Goal: Task Accomplishment & Management: Manage account settings

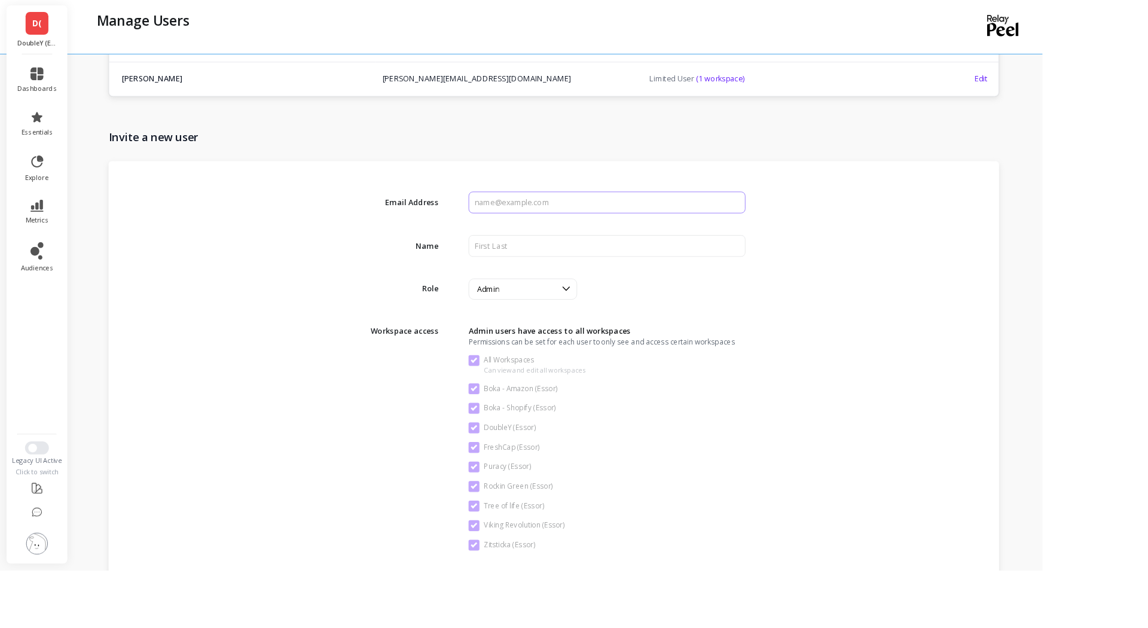
scroll to position [1601, 0]
drag, startPoint x: 593, startPoint y: 219, endPoint x: 598, endPoint y: 220, distance: 6.1
click at [593, 219] on input "input" at bounding box center [668, 223] width 304 height 24
type input "A"
paste input "akshay@goessor.com"
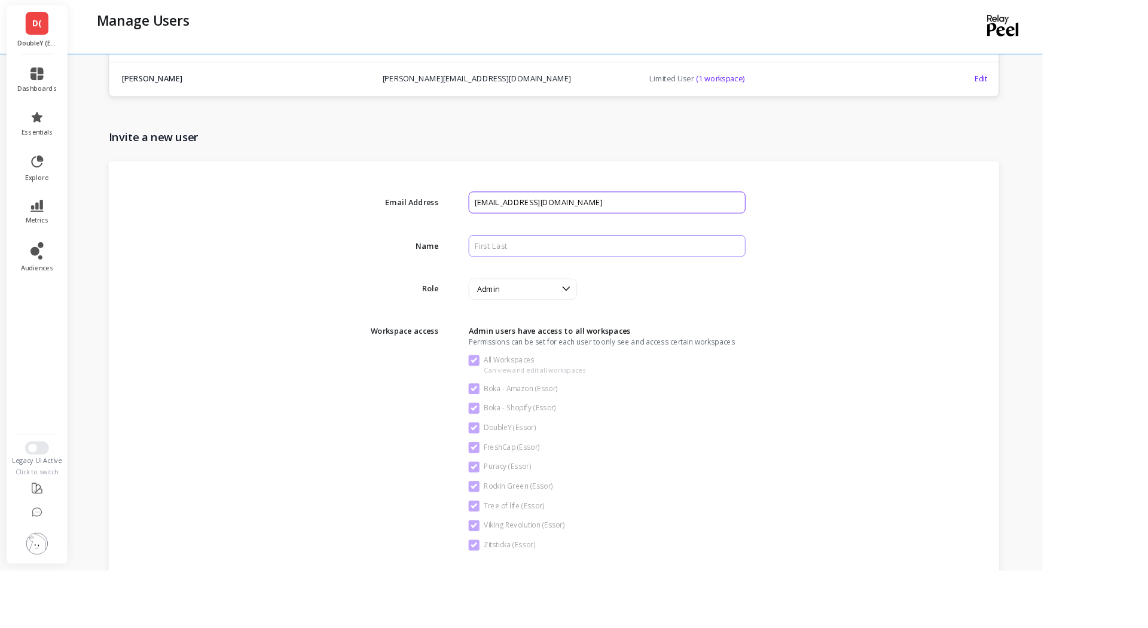
type input "akshay@goessor.com"
click at [599, 271] on input "input" at bounding box center [668, 271] width 304 height 24
click at [1009, 306] on div "Email Address Name Role option User, selected. Admin Workspace access Admin use…" at bounding box center [610, 432] width 981 height 509
click at [618, 273] on input "input" at bounding box center [668, 271] width 304 height 24
type input "Akshay Kulkarni"
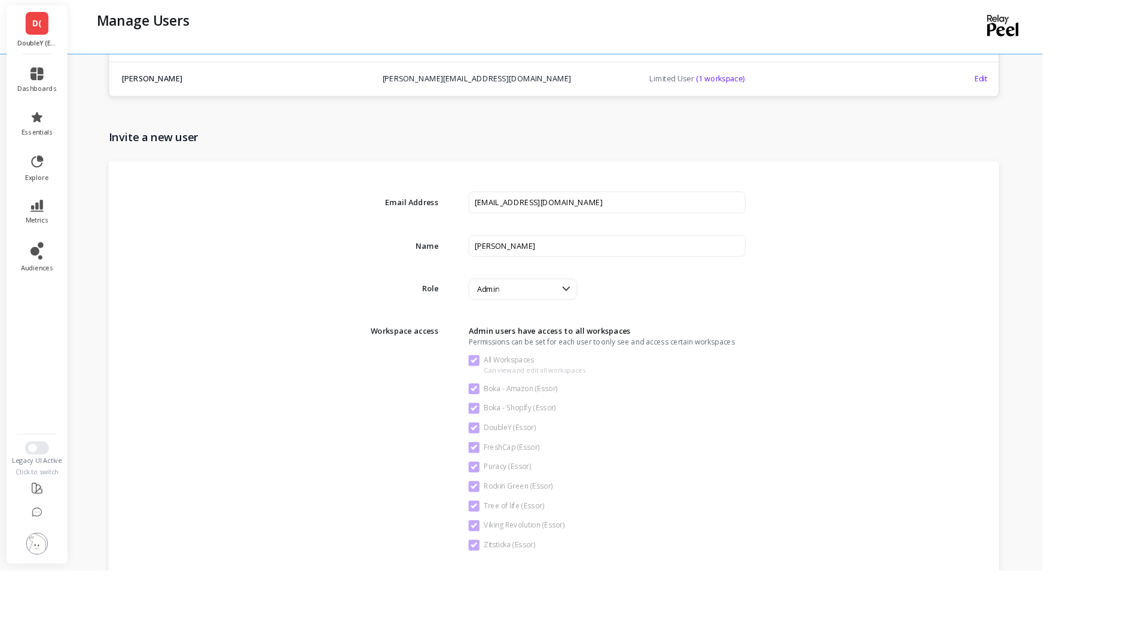
click at [991, 336] on div "Email Address Name Role option User, selected. Admin Workspace access Admin use…" at bounding box center [610, 432] width 981 height 509
click at [630, 321] on icon at bounding box center [623, 318] width 13 height 13
click at [587, 395] on div "User" at bounding box center [576, 392] width 104 height 11
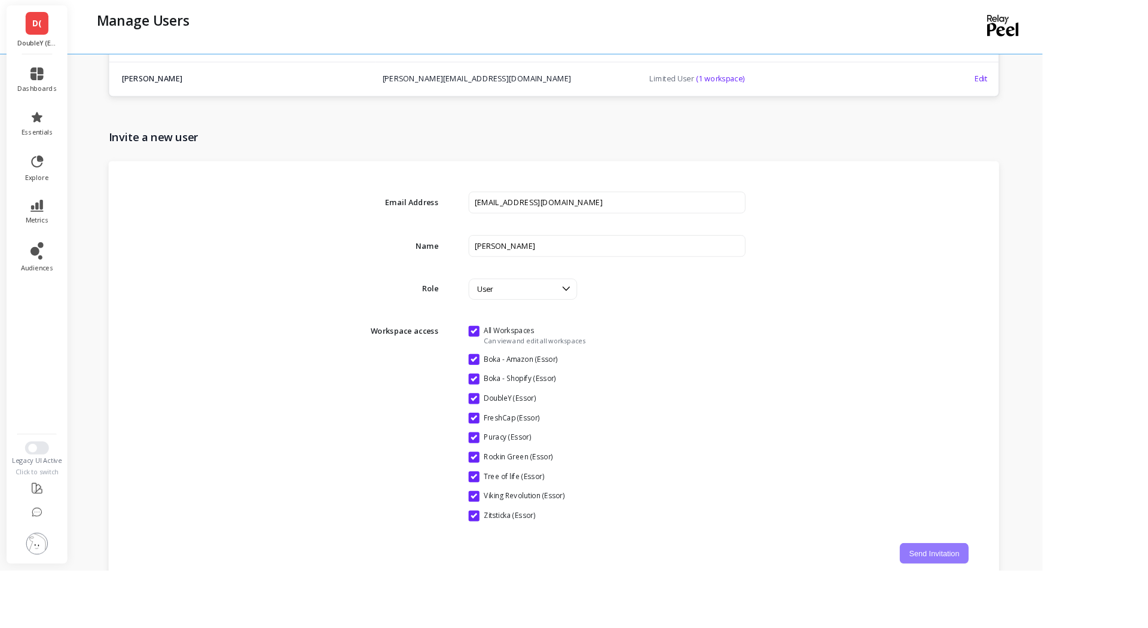
click at [1067, 610] on button "Send Invitation" at bounding box center [1029, 609] width 76 height 23
checkbox Workspaces "false"
checkbox \(Essor\) "false"
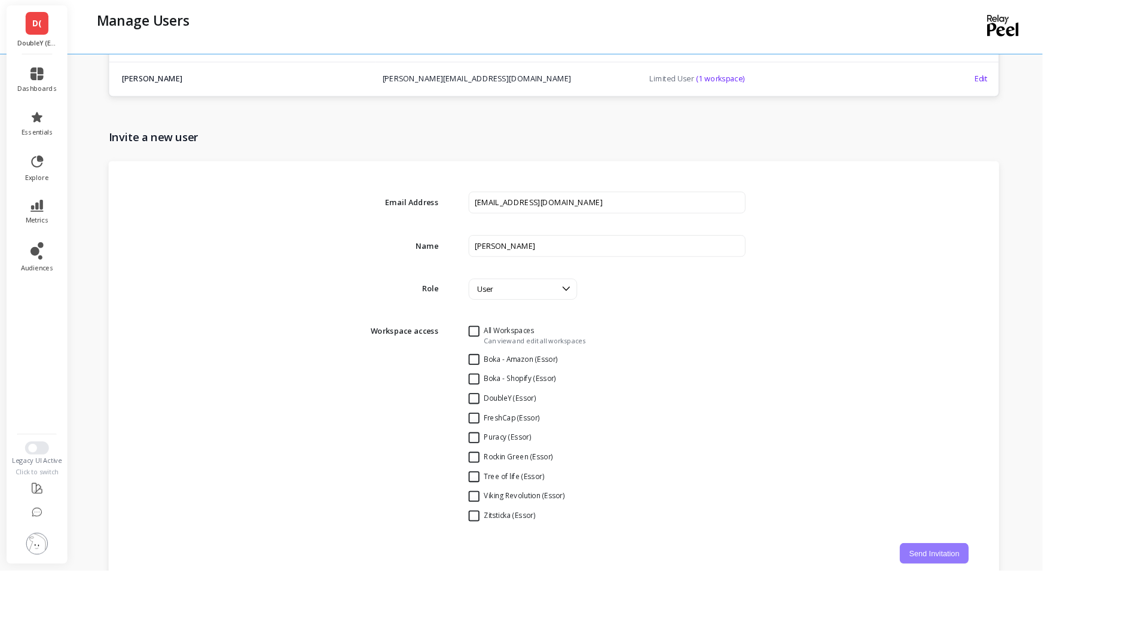
checkbox \(Essor\) "false"
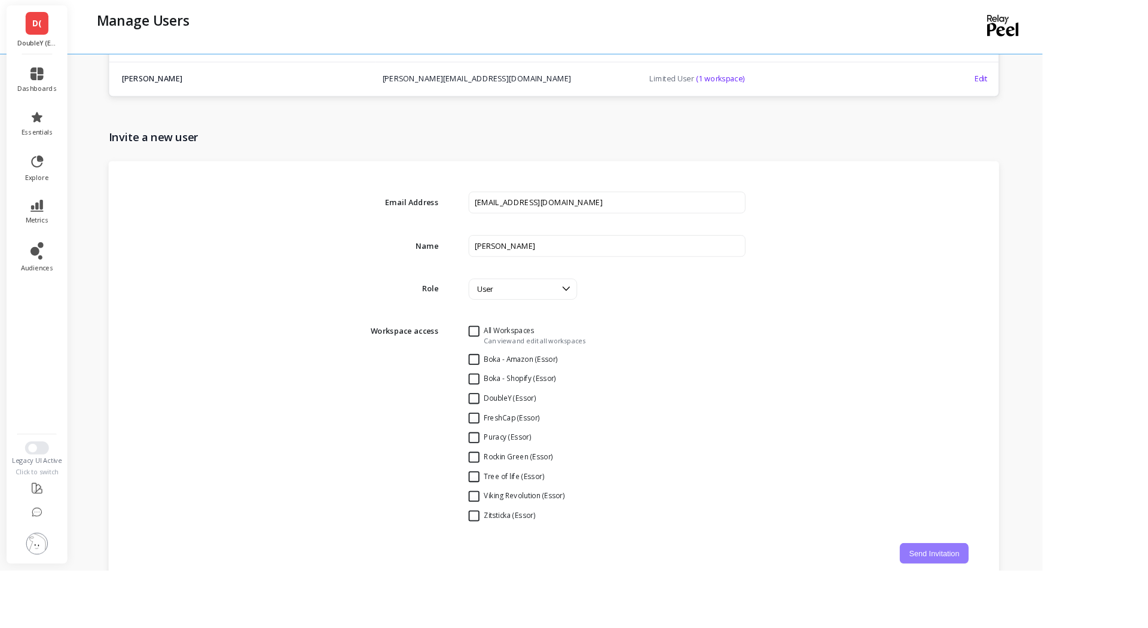
checkbox \(Essor\) "false"
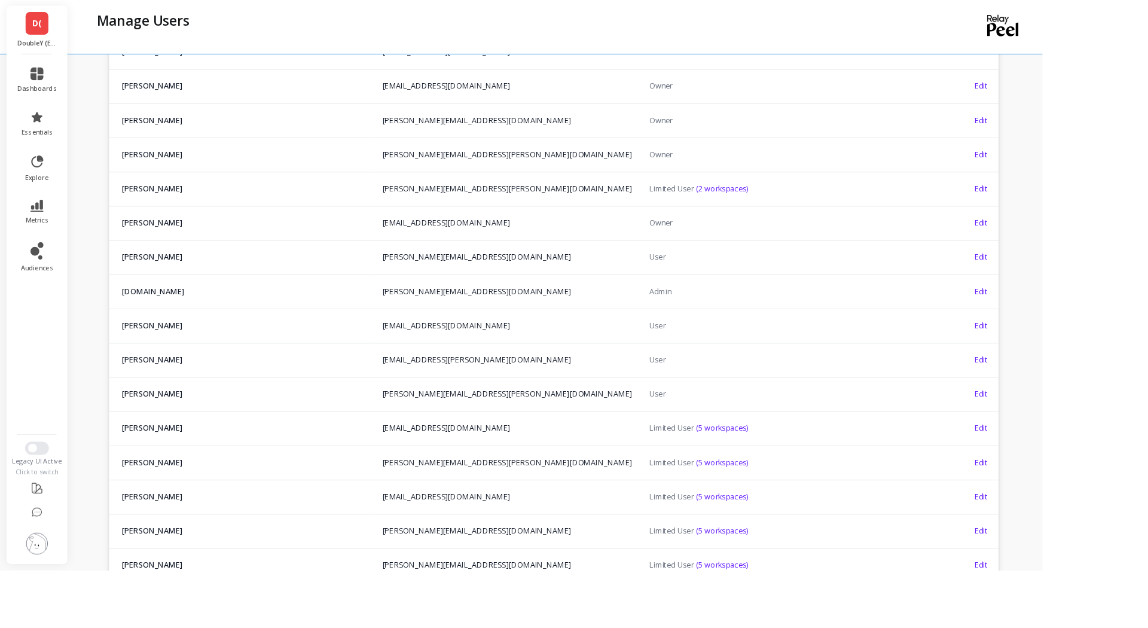
scroll to position [1607, 0]
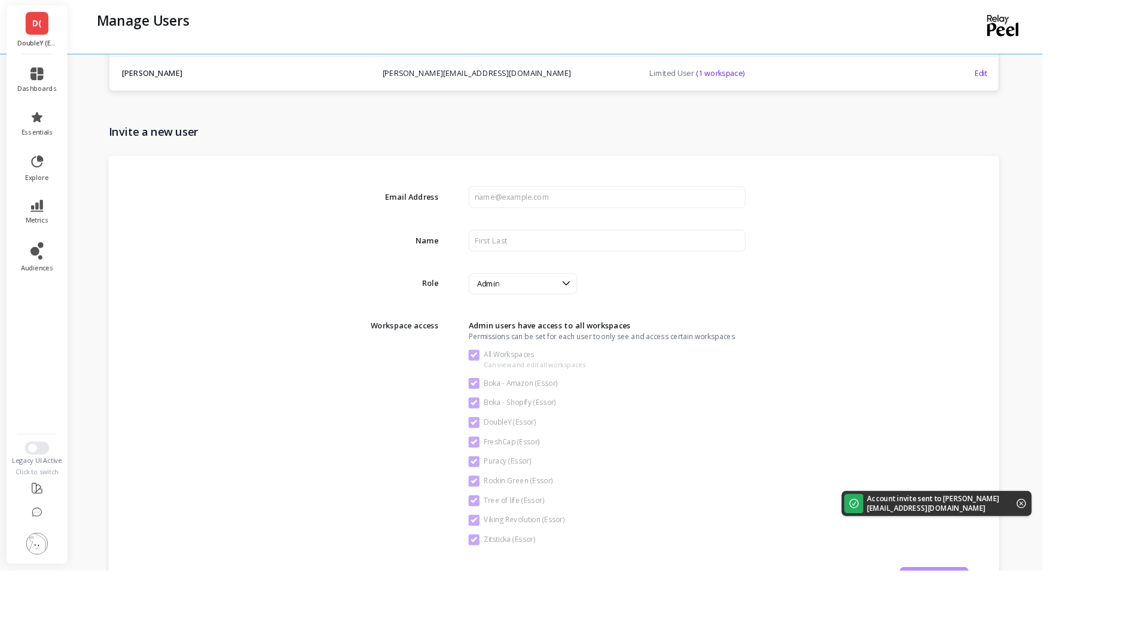
checkbox Workspaces "true"
checkbox \(Essor\) "true"
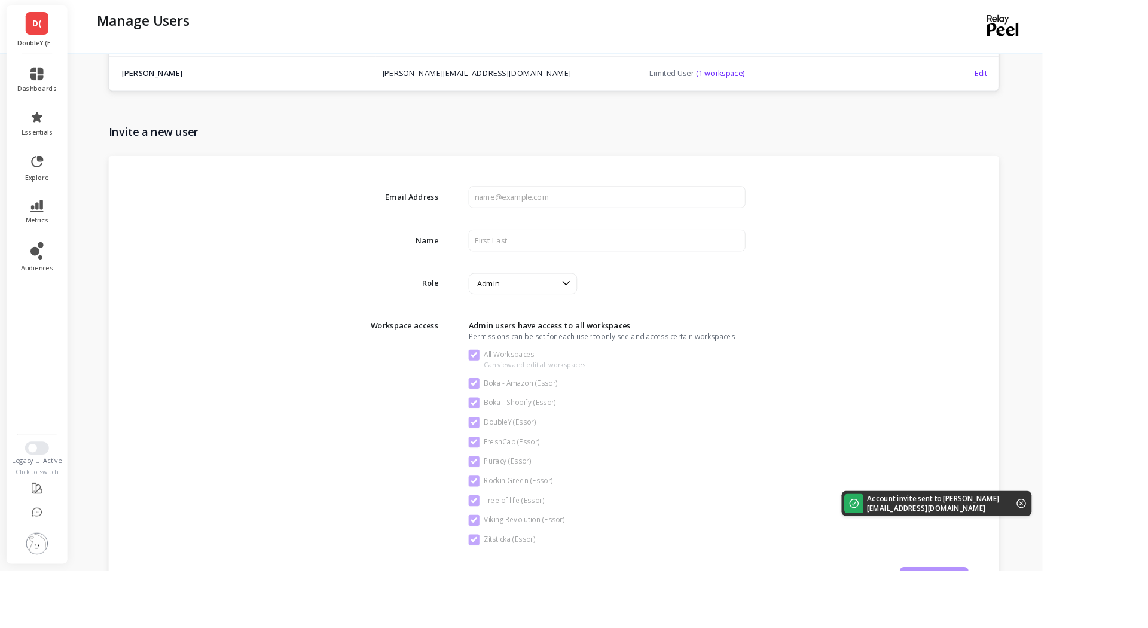
checkbox \(Essor\) "true"
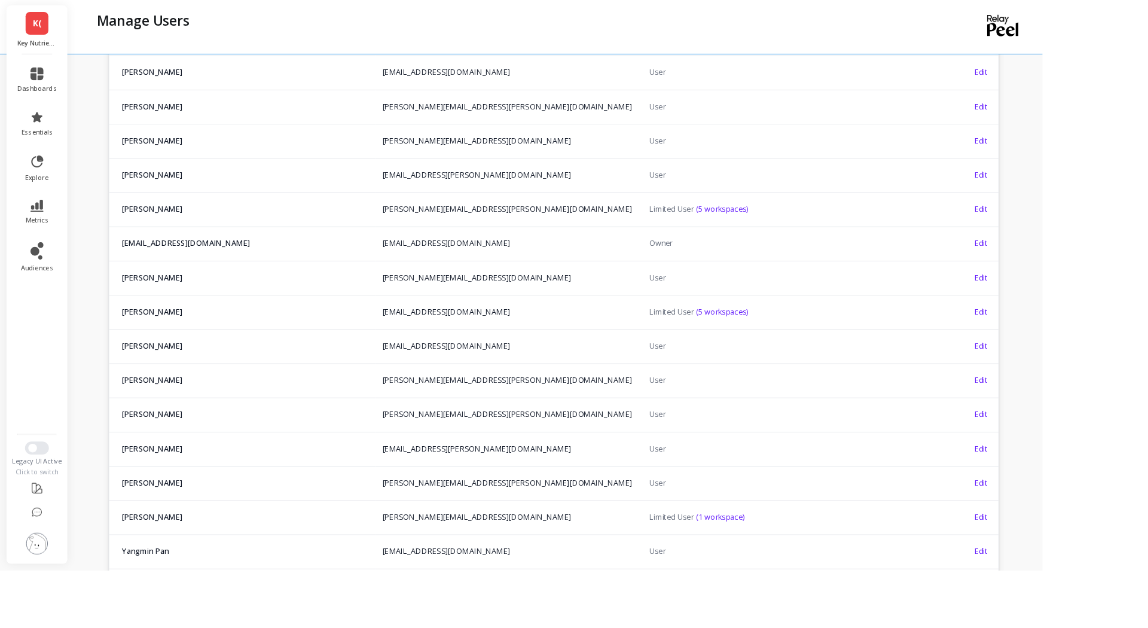
scroll to position [786, 0]
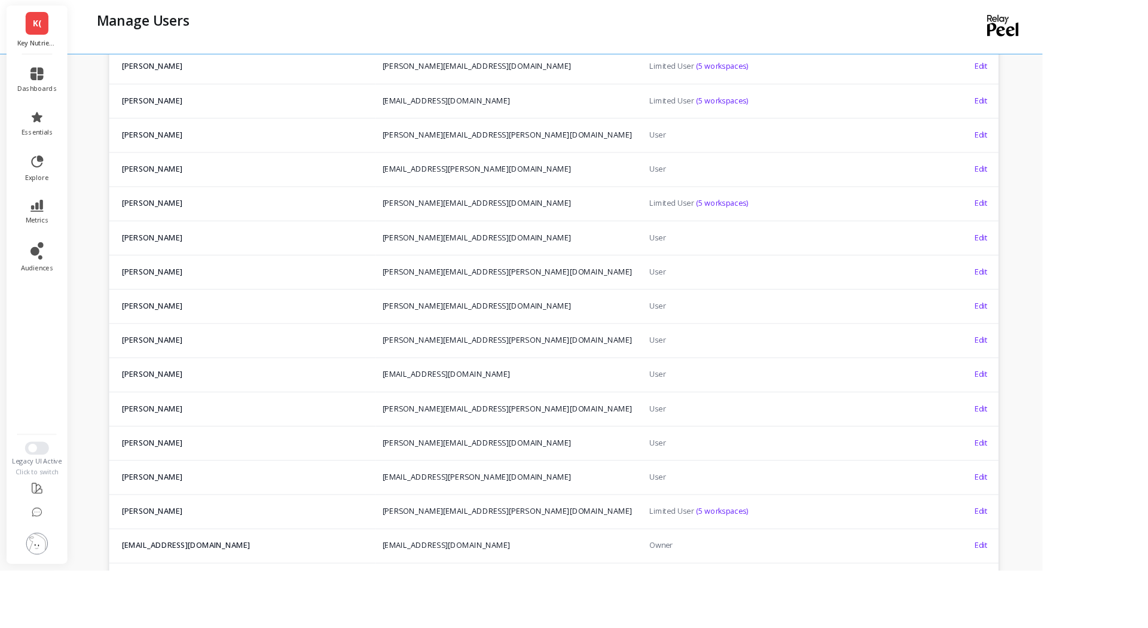
click at [42, 31] on span "K(" at bounding box center [41, 26] width 10 height 14
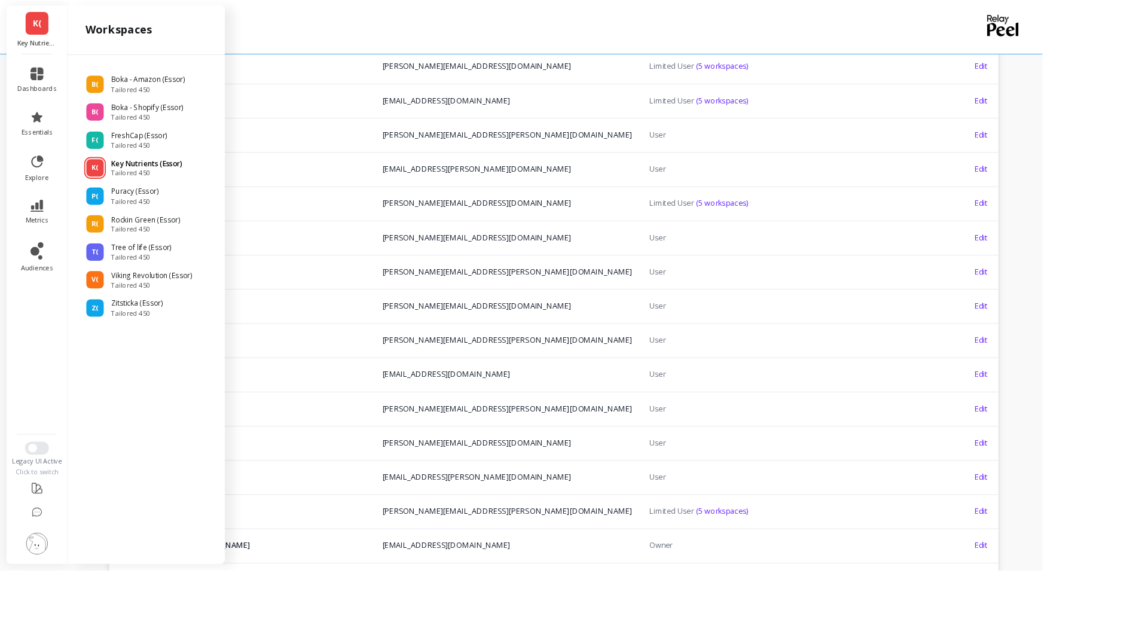
click at [160, 184] on p "Key Nutrients (Essor)" at bounding box center [162, 181] width 78 height 12
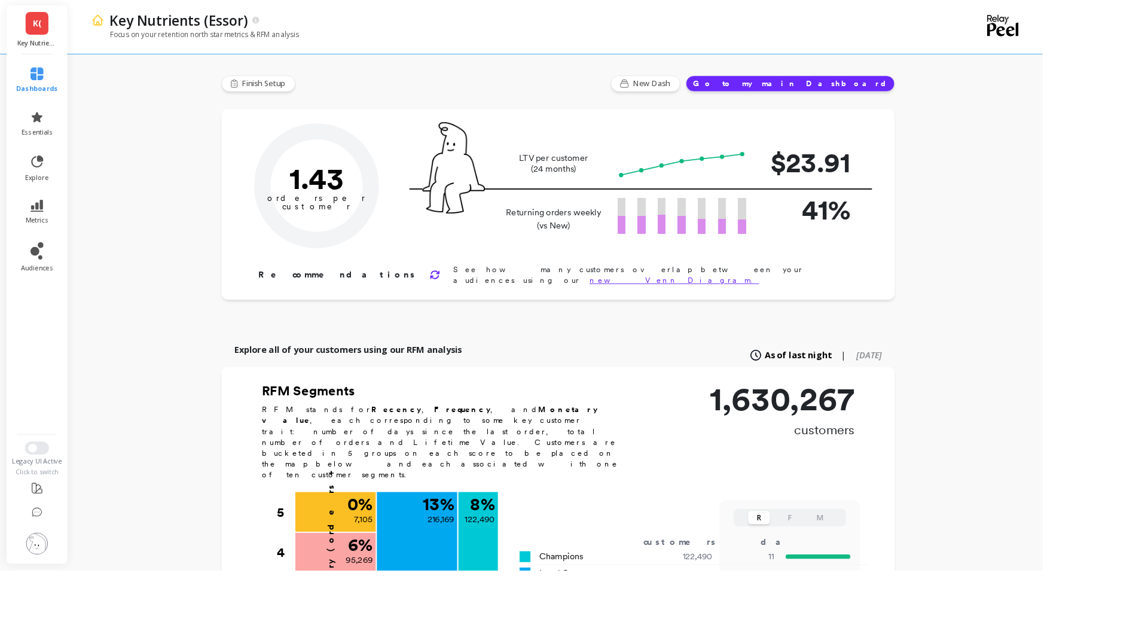
type input "Champions"
type input "122490"
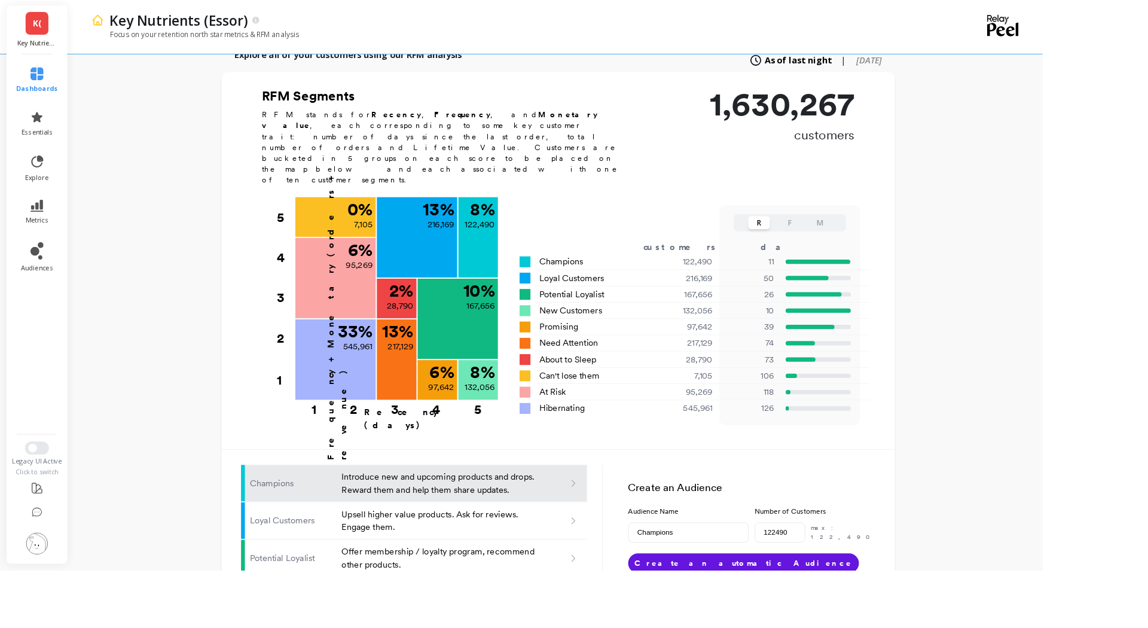
scroll to position [218, 0]
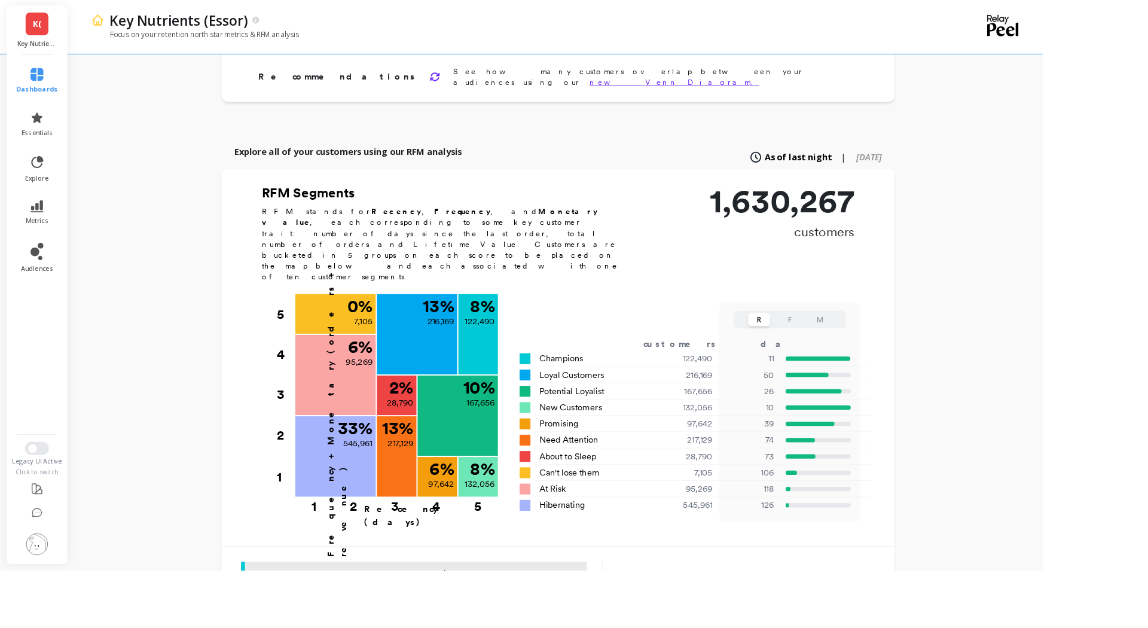
click at [563, 21] on div "Key Nutrients (Essor)" at bounding box center [570, 22] width 911 height 20
click at [1132, 209] on div "Key Nutrients (Essor) Focus on your retention north star metrics & RFM analysis…" at bounding box center [614, 427] width 1067 height 1290
click at [36, 596] on img at bounding box center [41, 599] width 24 height 24
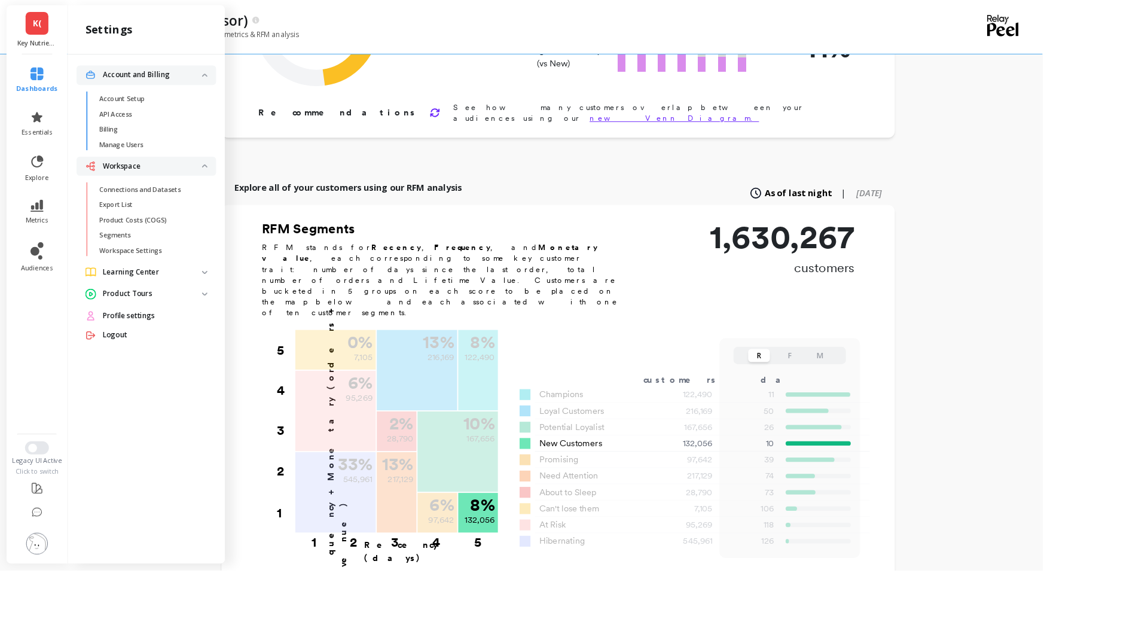
scroll to position [152, 0]
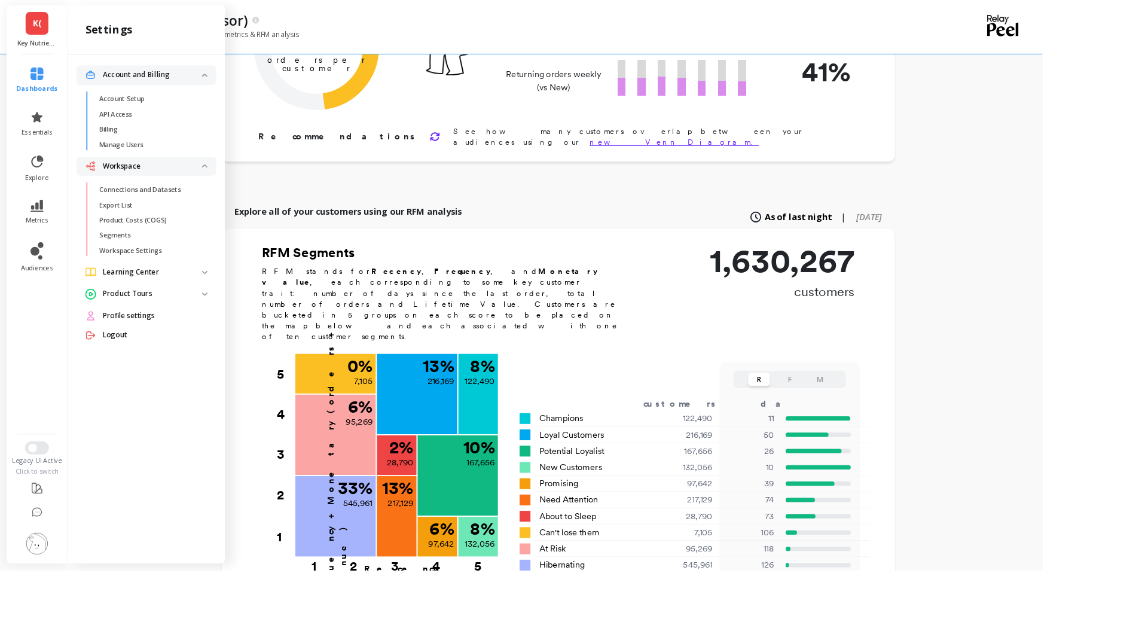
click at [37, 32] on link "K(" at bounding box center [40, 25] width 25 height 25
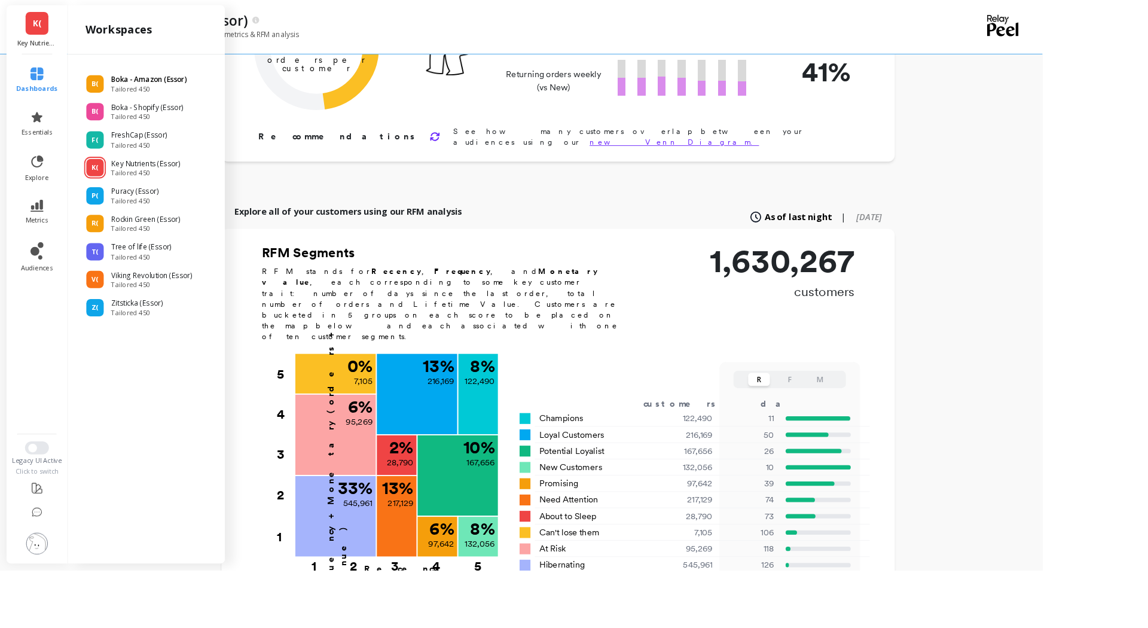
click at [151, 96] on span "Tailored 450" at bounding box center [164, 99] width 83 height 10
click at [141, 187] on span "Tailored 450" at bounding box center [162, 191] width 78 height 10
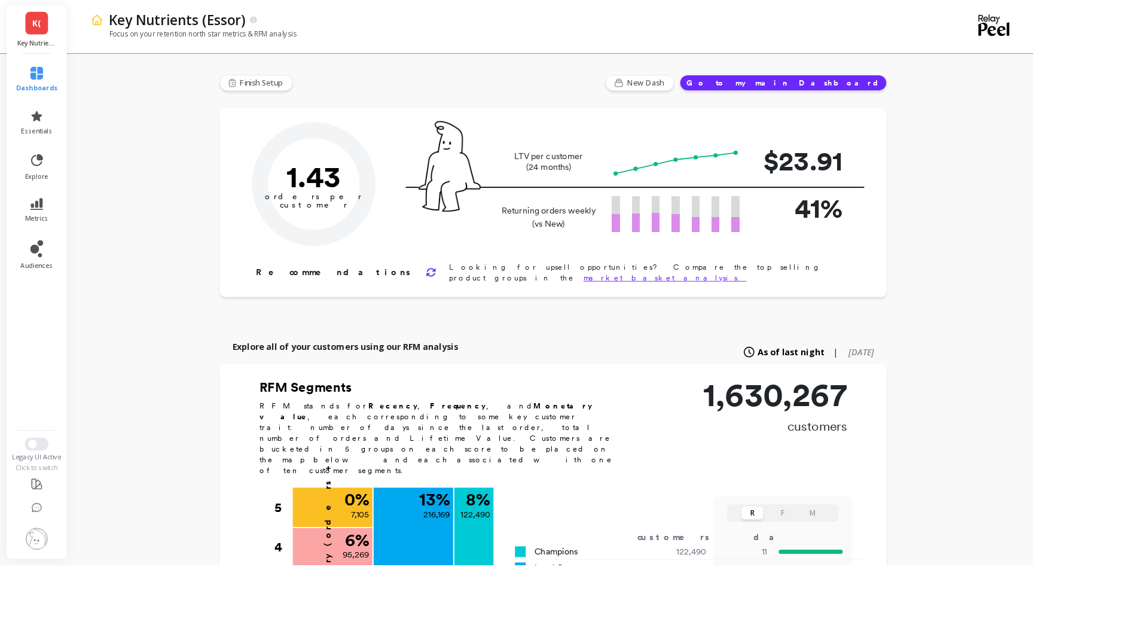
type input "Champions"
type input "122490"
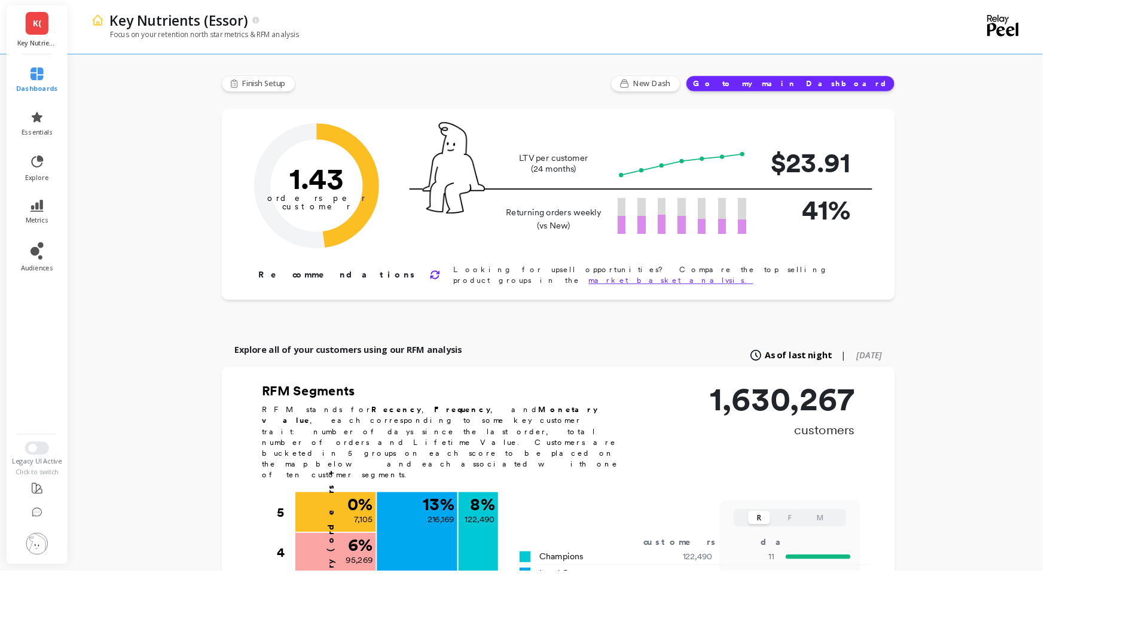
click at [38, 600] on img at bounding box center [41, 599] width 24 height 24
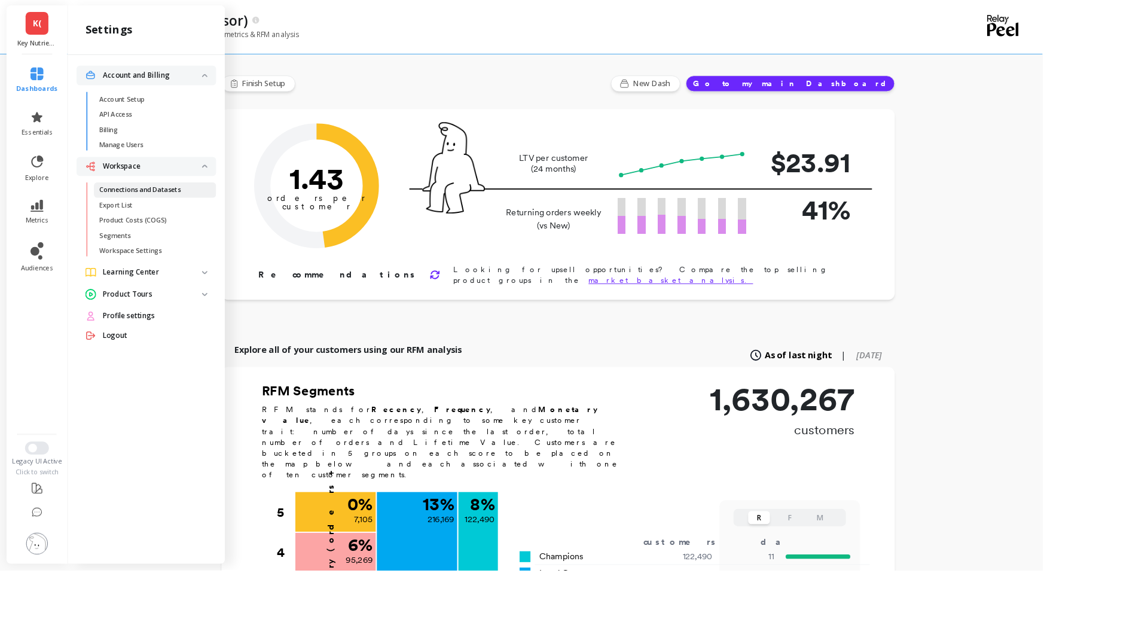
click at [210, 209] on span "Connections and Datasets" at bounding box center [166, 209] width 114 height 10
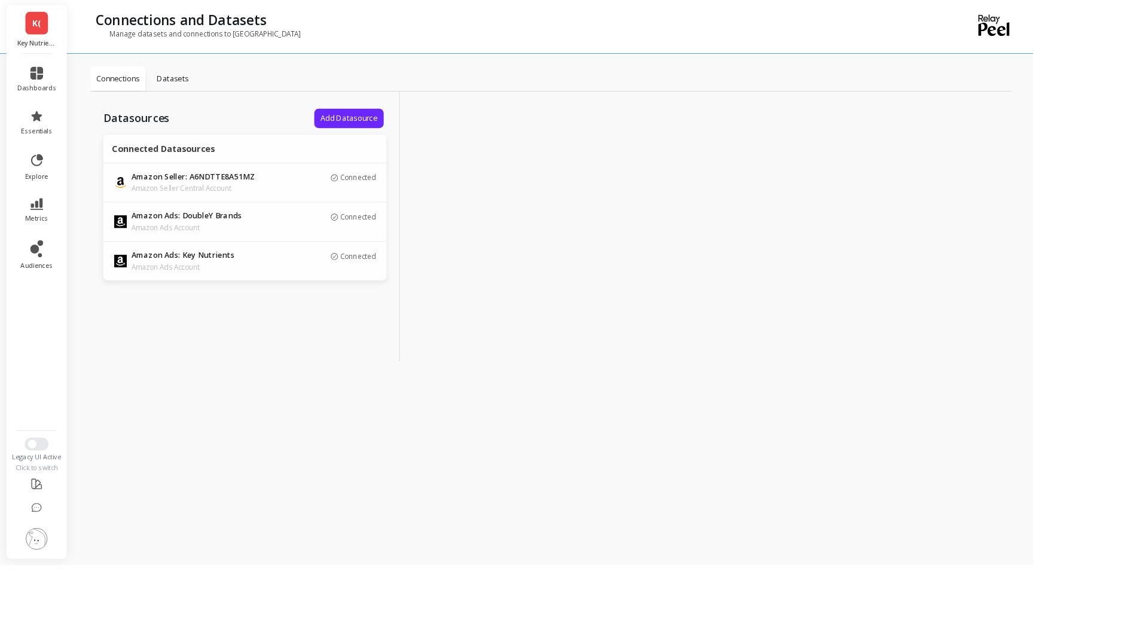
click at [194, 87] on p "Datasets" at bounding box center [192, 87] width 35 height 12
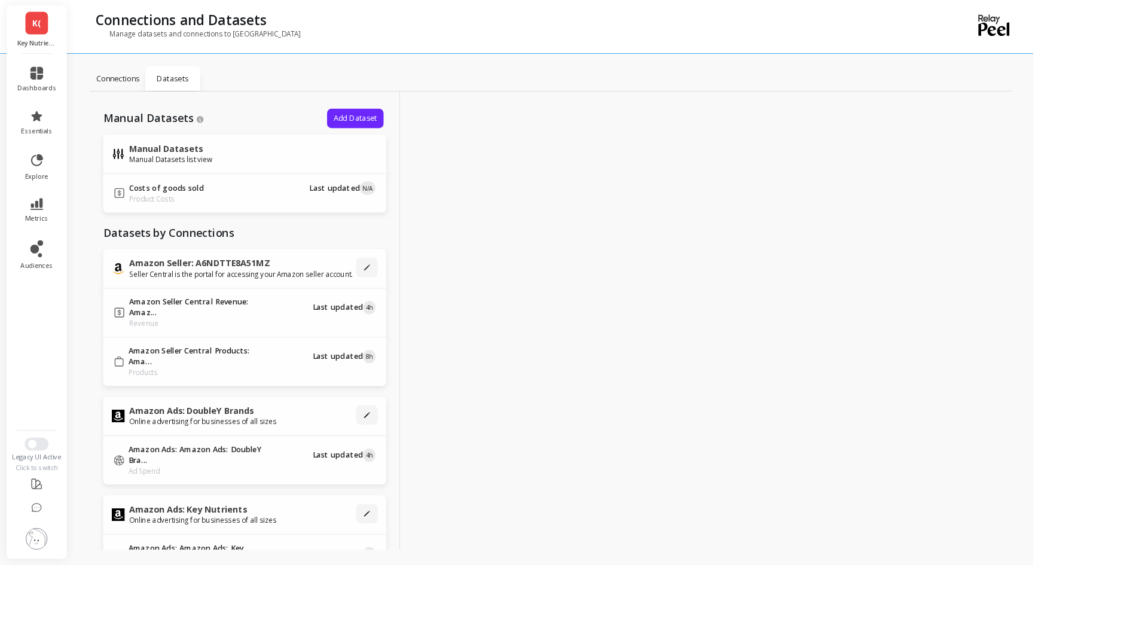
click at [404, 297] on icon at bounding box center [407, 297] width 7 height 7
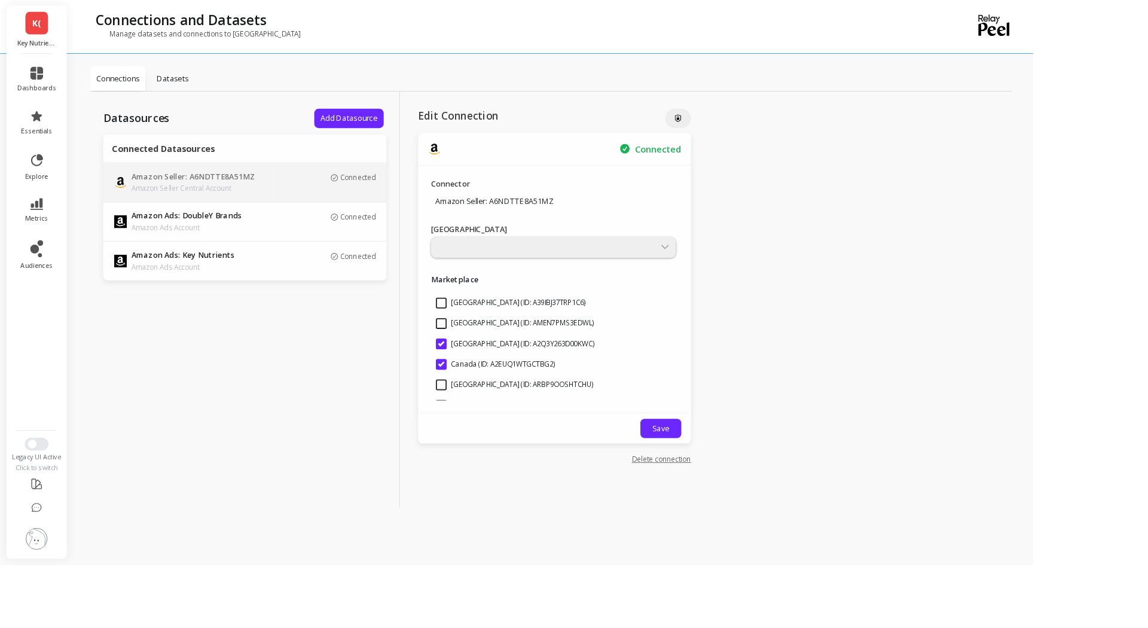
click at [173, 401] on div "Datasources Add Datasource Connected Datasources Amazon Seller: A6NDTTE8A51MZ A…" at bounding box center [272, 333] width 344 height 462
click at [132, 92] on p "Connections" at bounding box center [131, 87] width 48 height 12
click at [304, 397] on div "Datasources Add Datasource Connected Datasources Amazon Seller: A6NDTTE8A51MZ A…" at bounding box center [272, 333] width 344 height 462
click at [39, 605] on img at bounding box center [41, 599] width 24 height 24
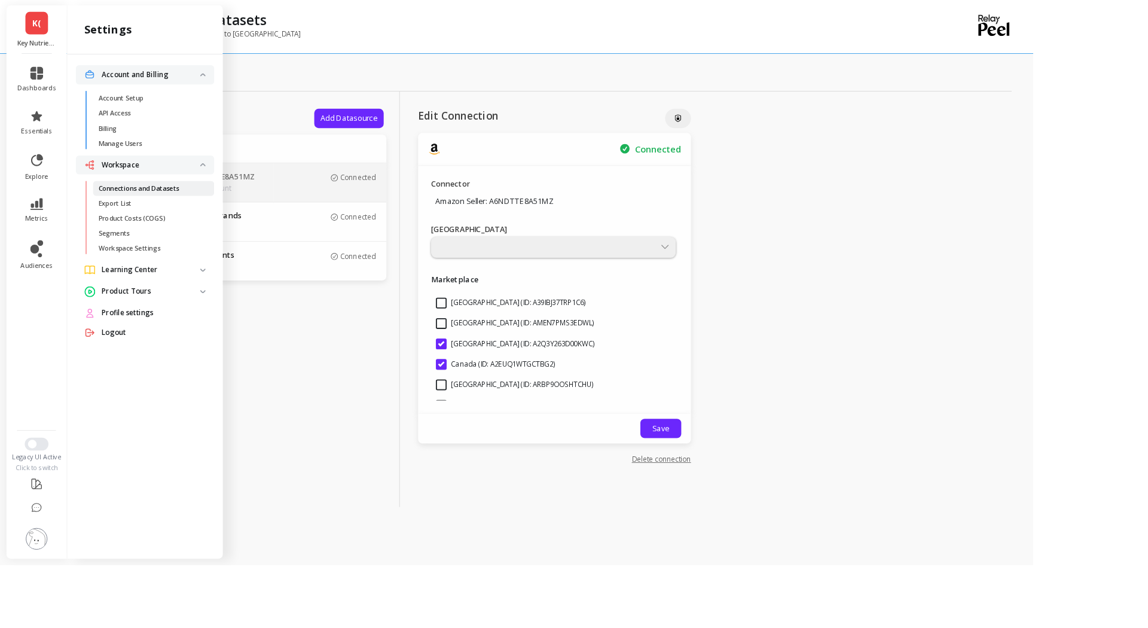
click at [196, 213] on p "Connections and Datasets" at bounding box center [154, 209] width 90 height 10
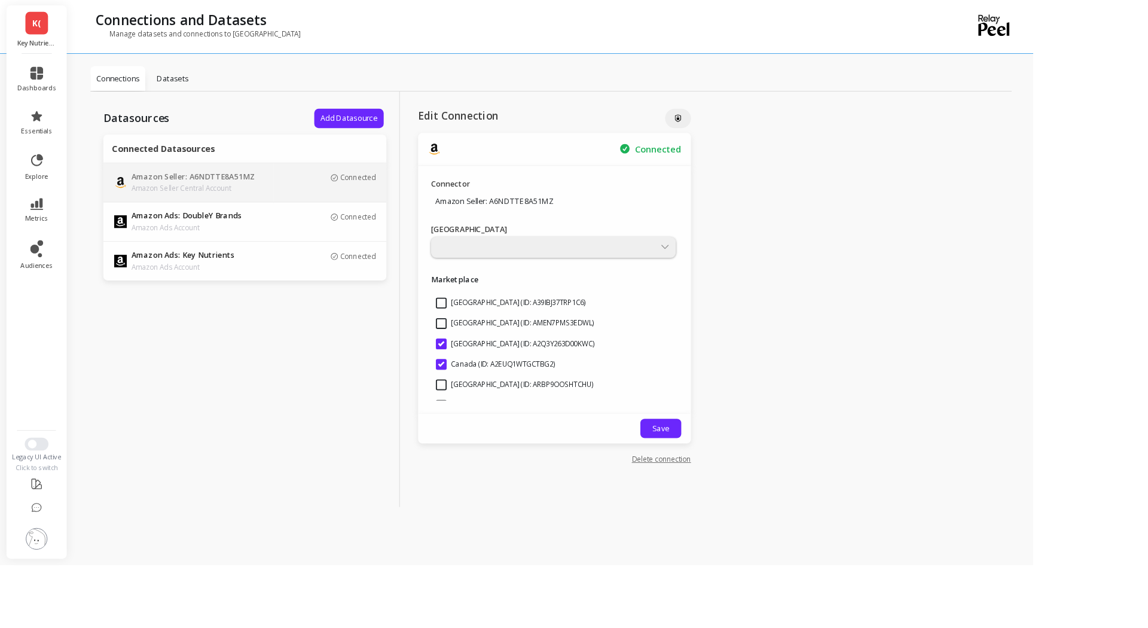
click at [208, 90] on p "Datasets" at bounding box center [192, 87] width 35 height 12
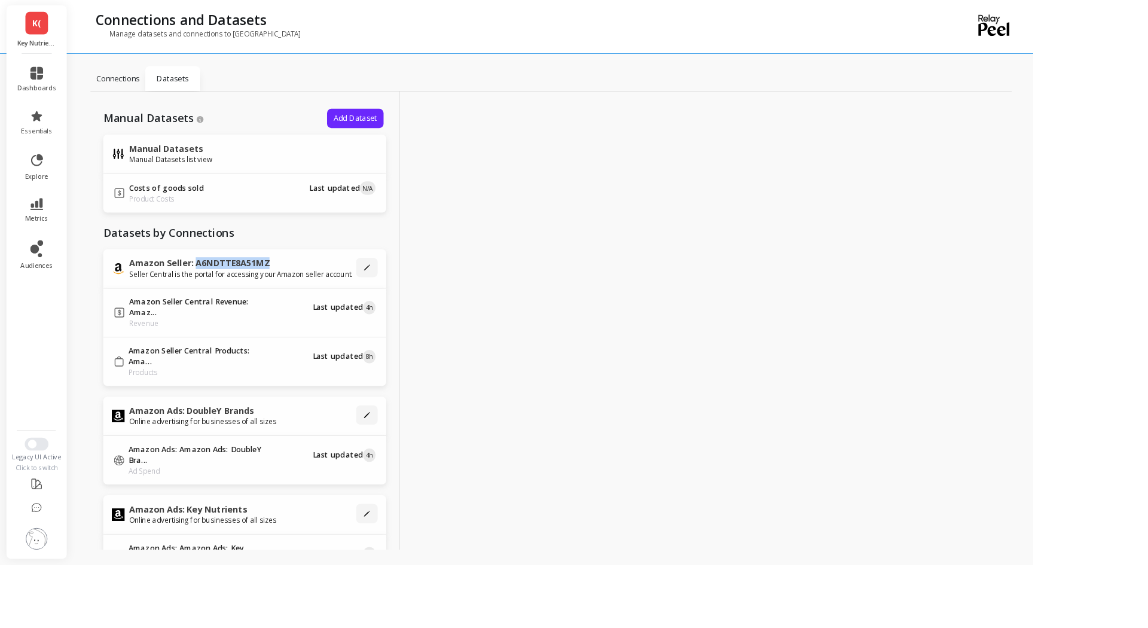
drag, startPoint x: 216, startPoint y: 293, endPoint x: 299, endPoint y: 289, distance: 83.2
click at [299, 289] on p "Amazon Seller: A6NDTTE8A51MZ" at bounding box center [267, 292] width 249 height 12
copy p "A6NDTTE8A51MZ"
click at [45, 26] on link "K(" at bounding box center [40, 25] width 25 height 25
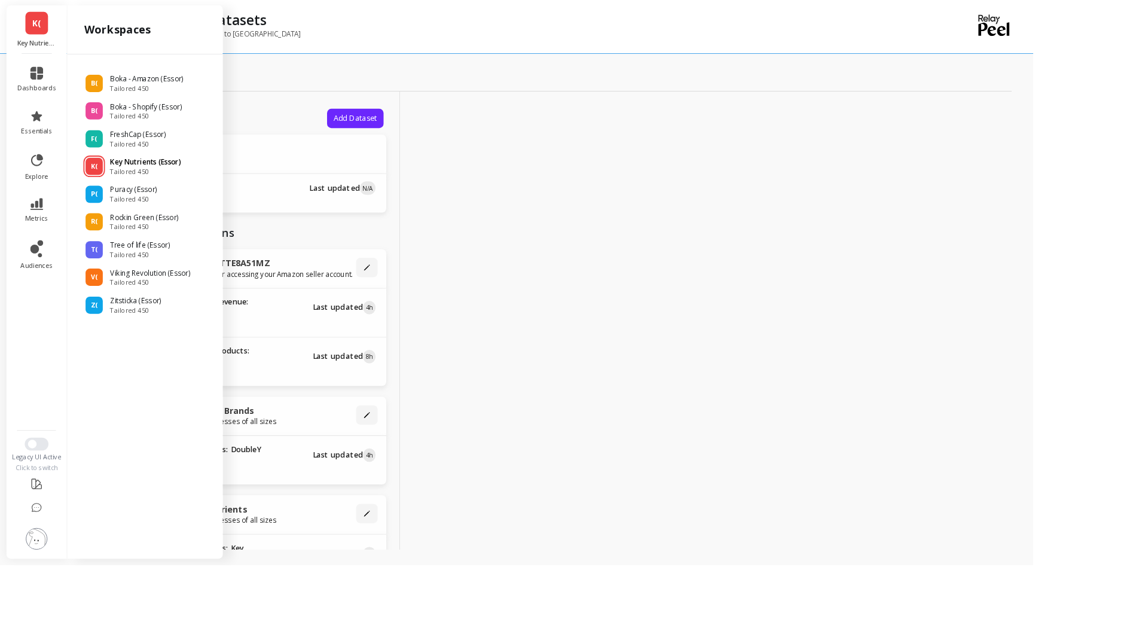
click at [153, 182] on p "Key Nutrients (Essor)" at bounding box center [162, 181] width 78 height 12
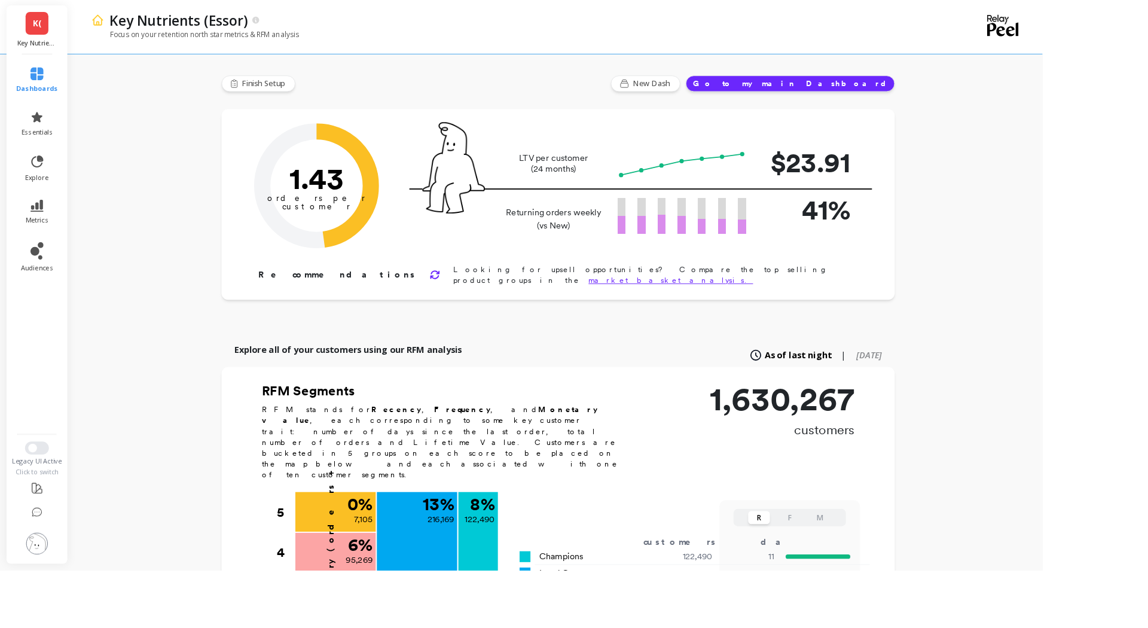
click at [33, 612] on button at bounding box center [41, 600] width 24 height 26
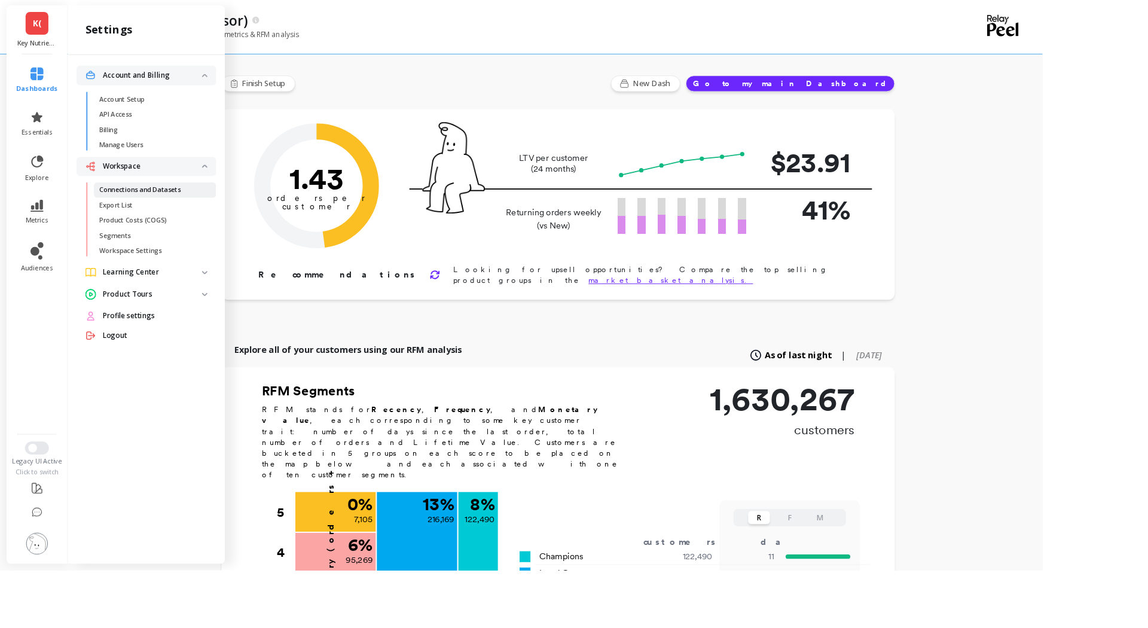
click at [158, 212] on p "Connections and Datasets" at bounding box center [154, 209] width 90 height 10
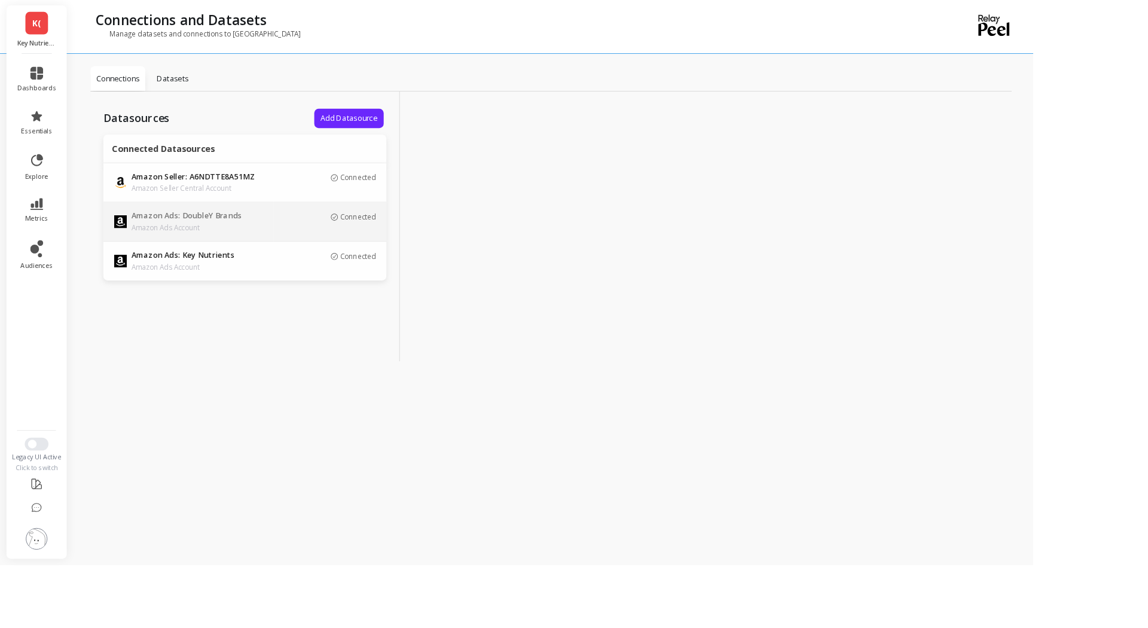
click at [259, 254] on p "Amazon Ads Account" at bounding box center [229, 253] width 167 height 12
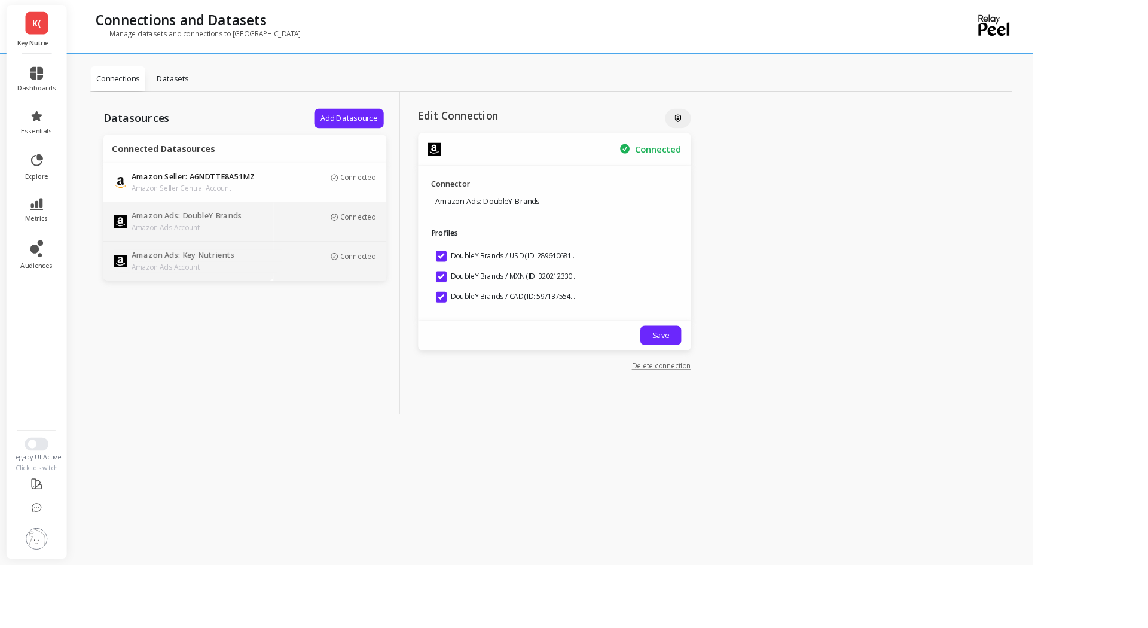
click at [242, 295] on p "Amazon Ads Account" at bounding box center [229, 297] width 167 height 12
click at [136, 88] on p "Connections" at bounding box center [131, 87] width 48 height 12
click at [377, 127] on span "Add Datasource" at bounding box center [387, 131] width 63 height 11
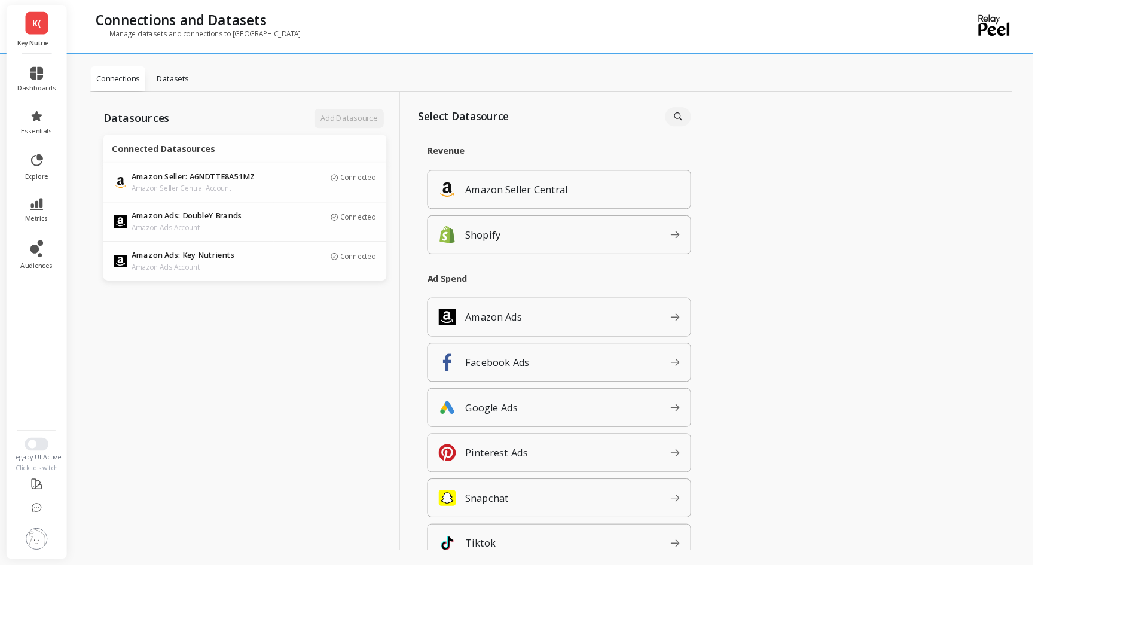
click at [193, 87] on p "Datasets" at bounding box center [192, 87] width 35 height 12
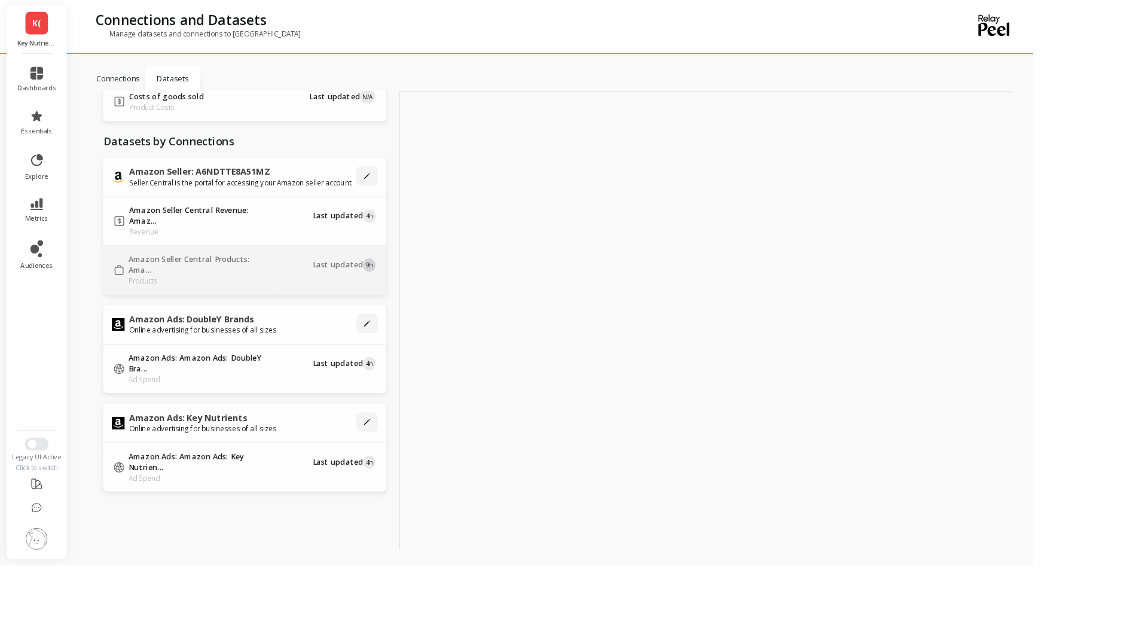
scroll to position [114, 0]
click at [218, 520] on p "Amazon Ads: Amazon Ads: Key Nutrien..." at bounding box center [217, 513] width 149 height 24
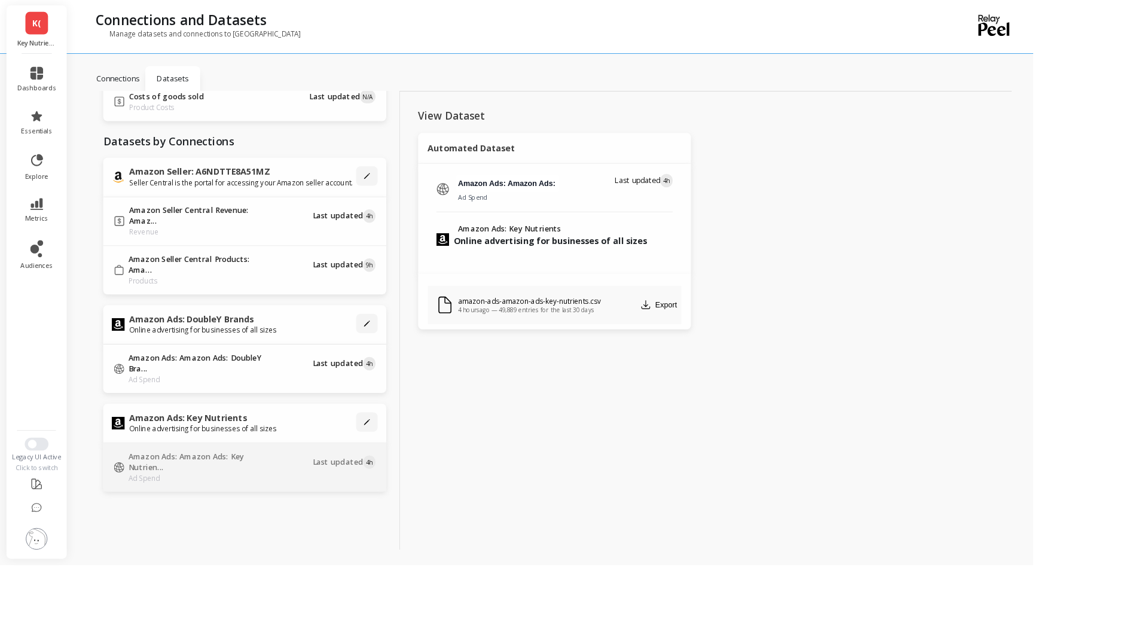
click at [167, 462] on p "Amazon Ads: Key Nutrients" at bounding box center [225, 464] width 164 height 12
click at [230, 308] on p "Products" at bounding box center [217, 312] width 149 height 12
type input "Amazon Seller Central Products: Amazon Seller: A6NDTTE8A51MZ"
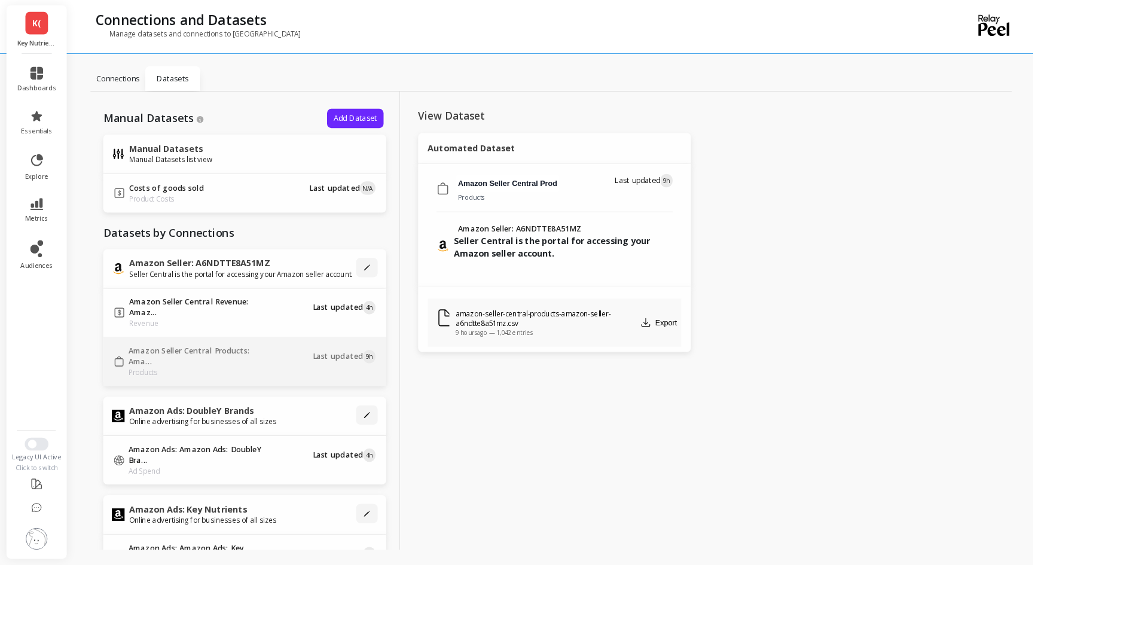
click at [39, 26] on span "K(" at bounding box center [41, 26] width 10 height 14
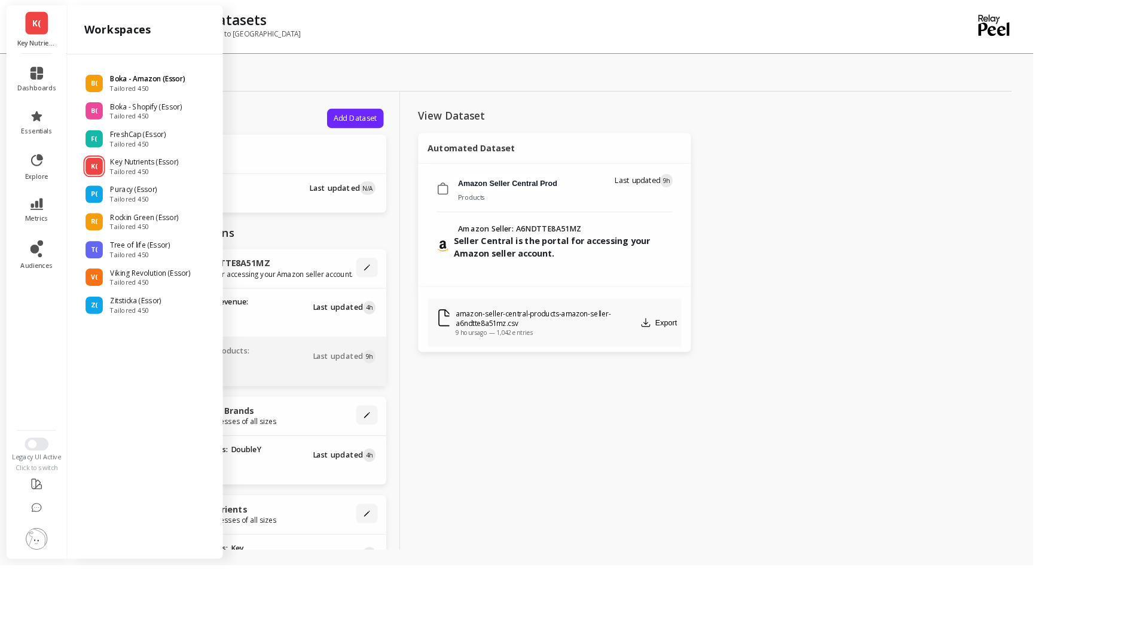
click at [149, 91] on p "Boka - Amazon (Essor)" at bounding box center [164, 88] width 83 height 12
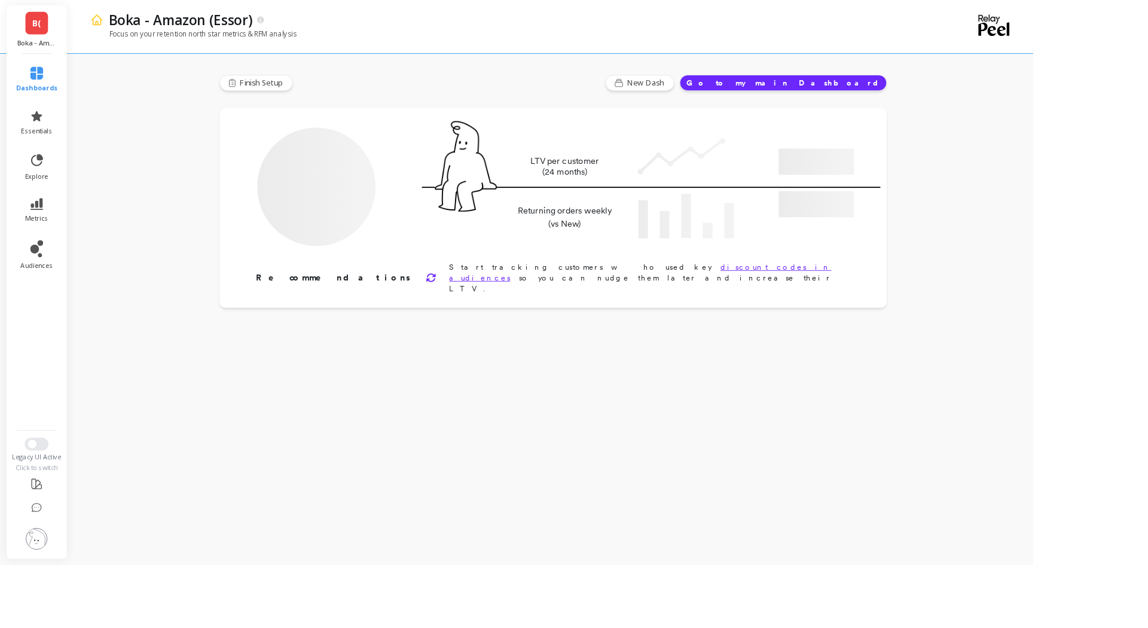
click at [40, 596] on img at bounding box center [41, 599] width 24 height 24
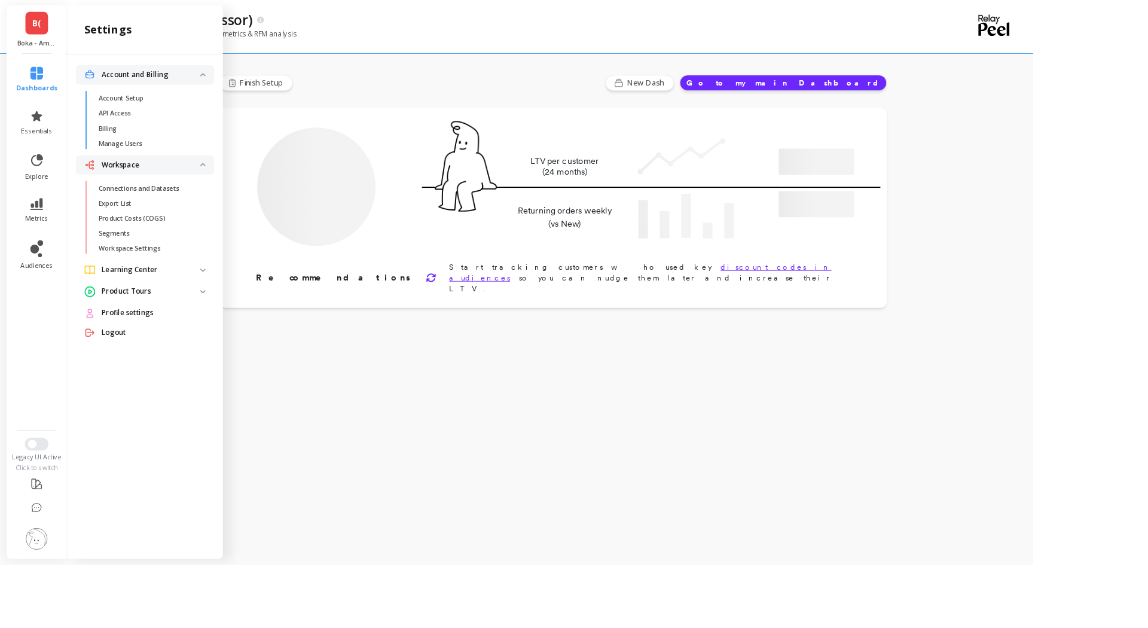
click at [165, 209] on p "Connections and Datasets" at bounding box center [154, 209] width 90 height 10
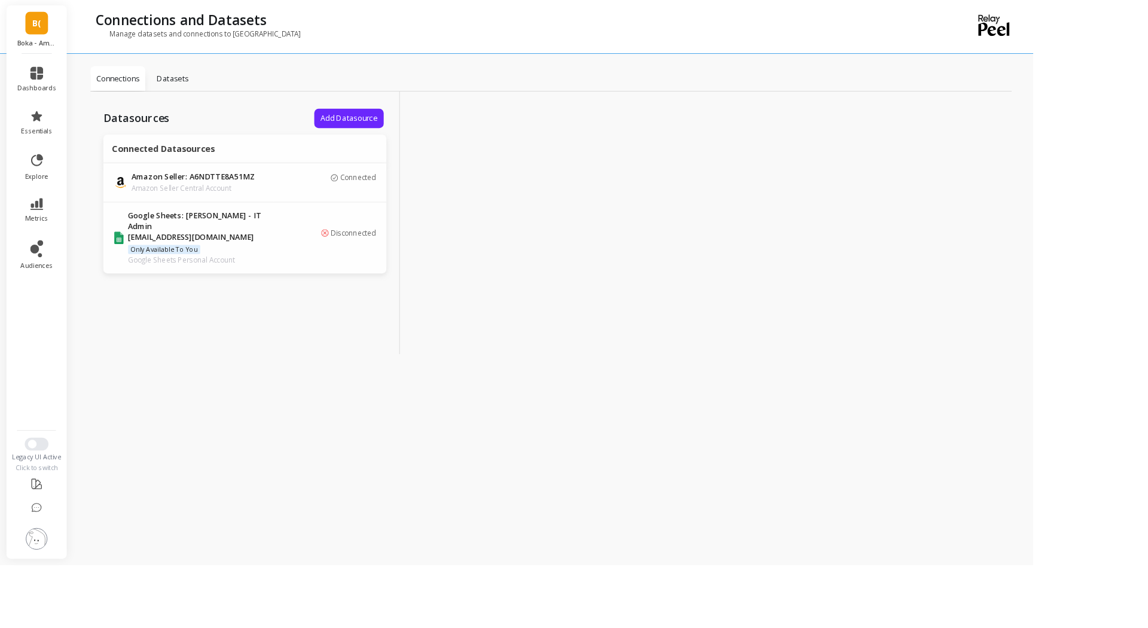
click at [33, 598] on img at bounding box center [41, 599] width 24 height 24
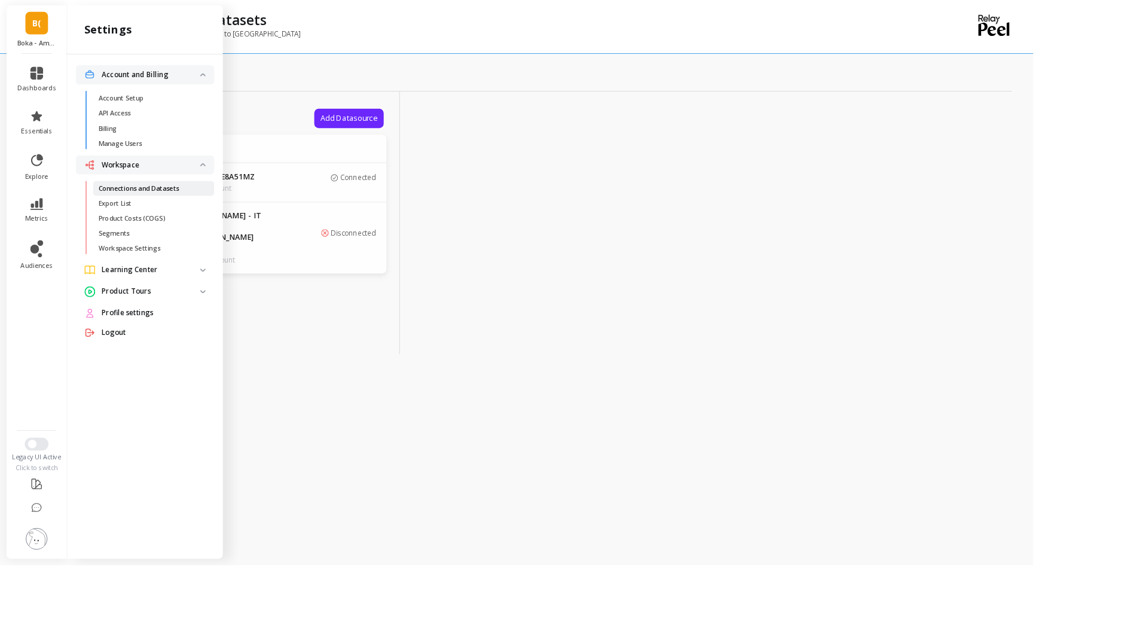
click at [175, 212] on p "Connections and Datasets" at bounding box center [154, 209] width 90 height 10
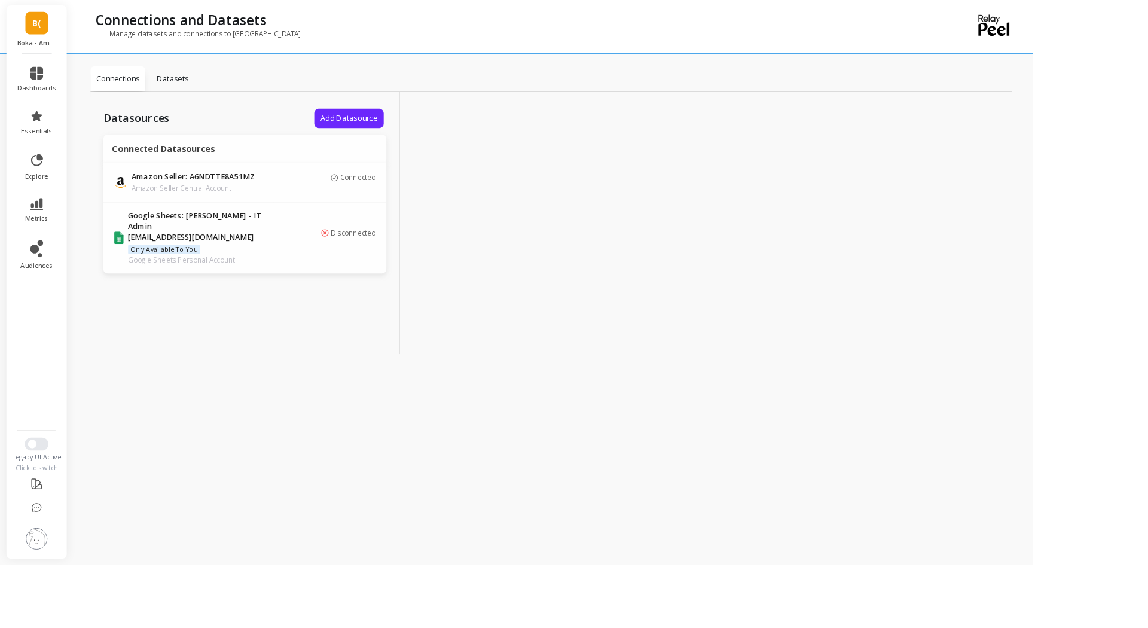
click at [122, 86] on p "Connections" at bounding box center [131, 87] width 48 height 12
click at [197, 87] on p "Datasets" at bounding box center [192, 87] width 35 height 12
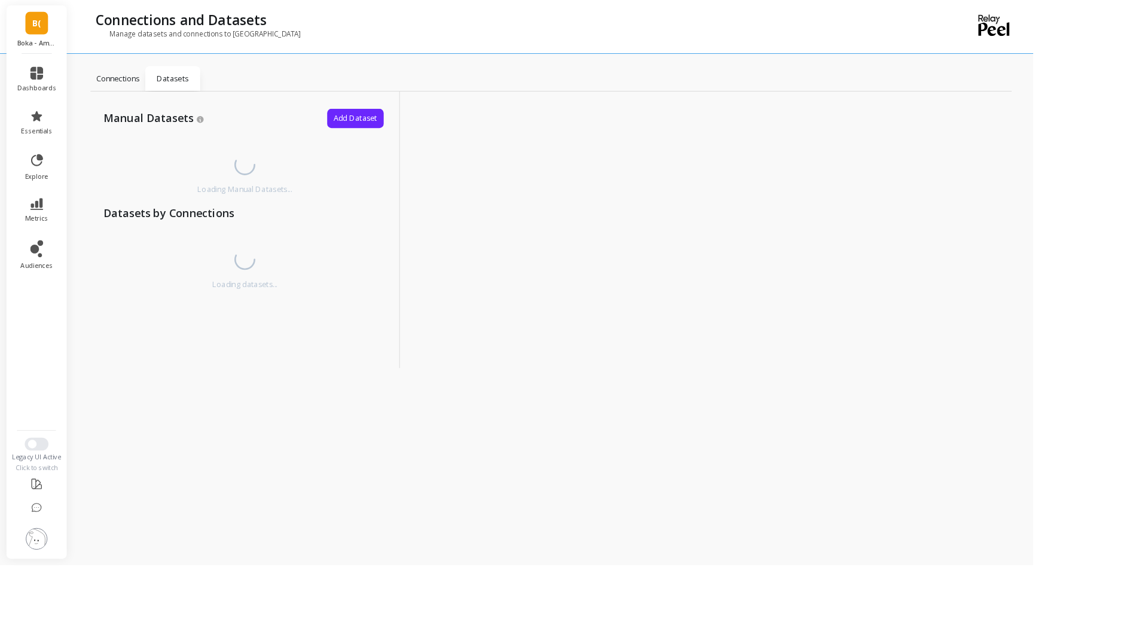
click at [124, 91] on p "Connections" at bounding box center [131, 87] width 48 height 12
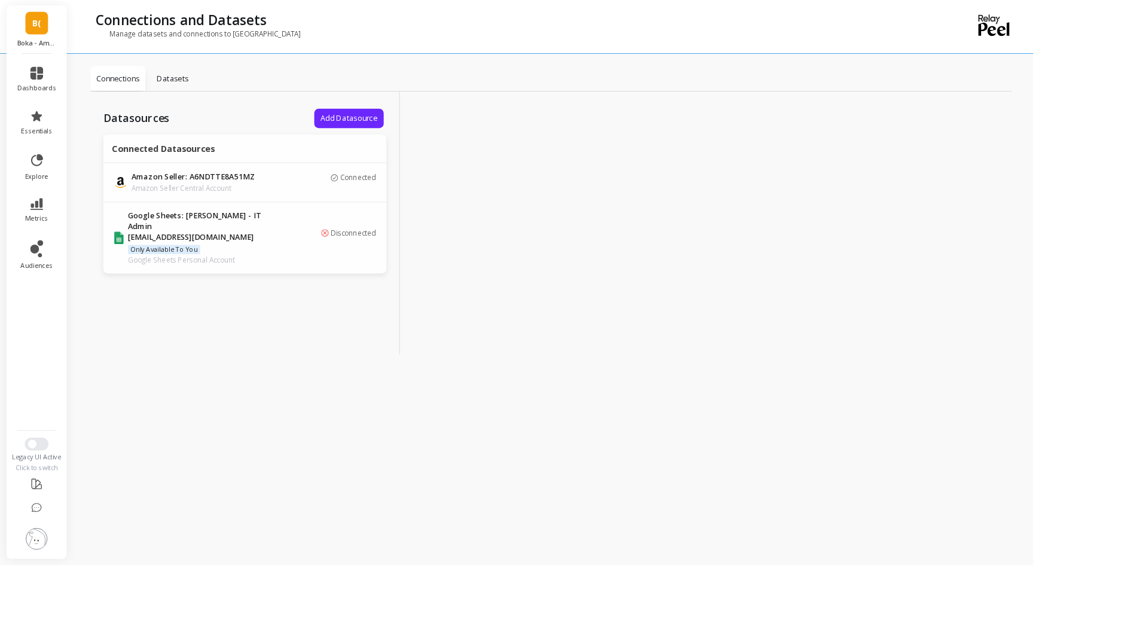
click at [141, 90] on p "Connections" at bounding box center [131, 87] width 48 height 12
click at [37, 27] on span "B(" at bounding box center [41, 26] width 10 height 14
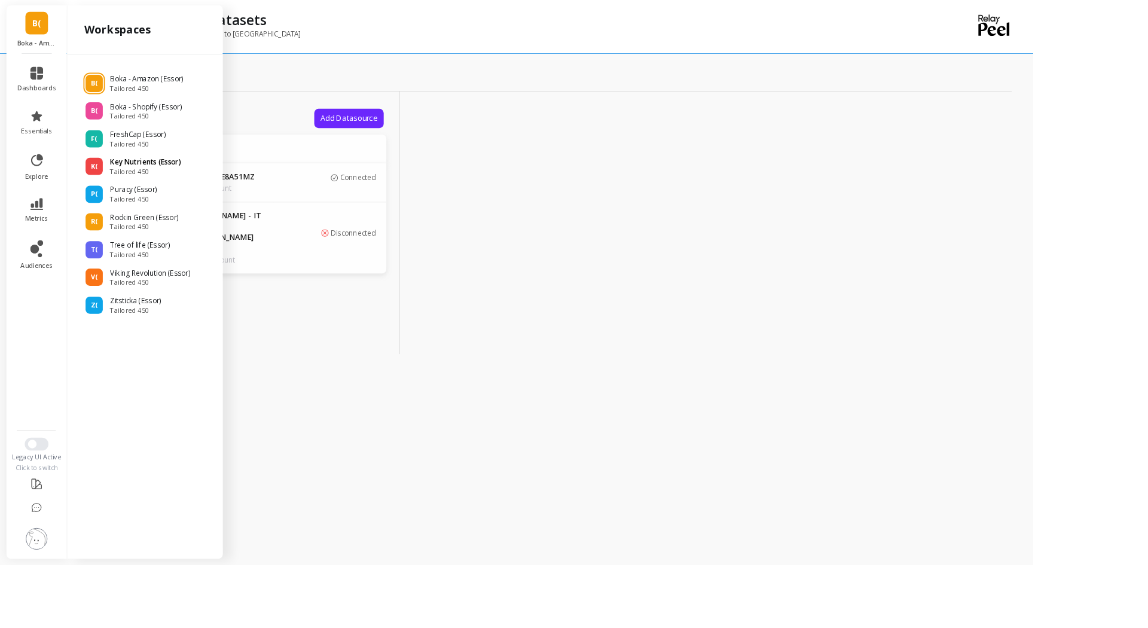
click at [146, 183] on p "Key Nutrients (Essor)" at bounding box center [162, 181] width 78 height 12
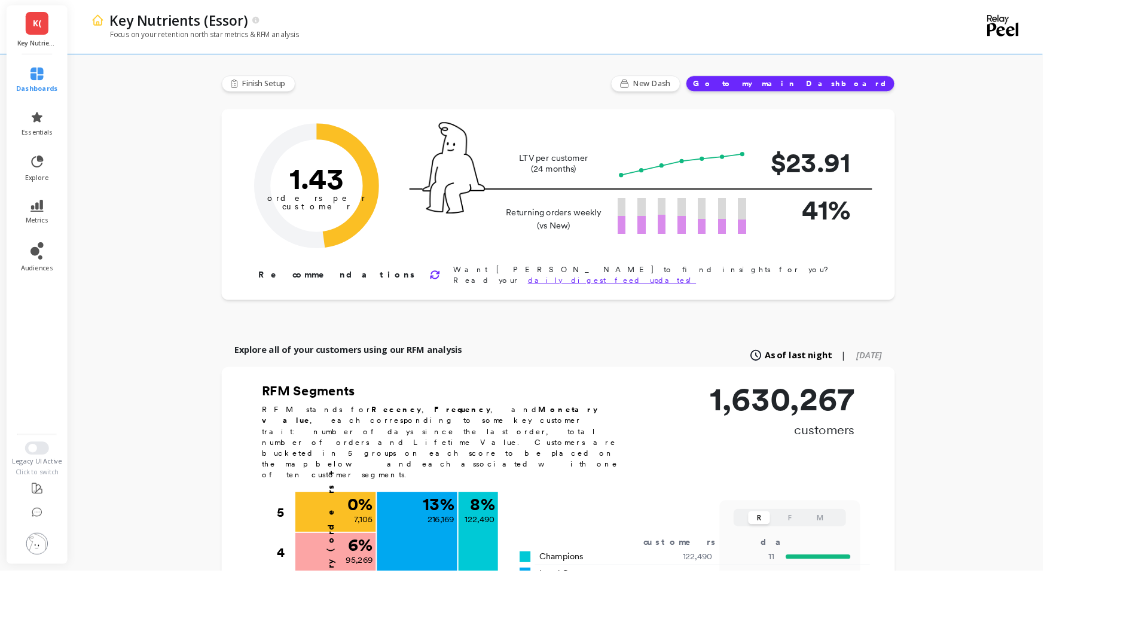
click at [45, 597] on img at bounding box center [41, 599] width 24 height 24
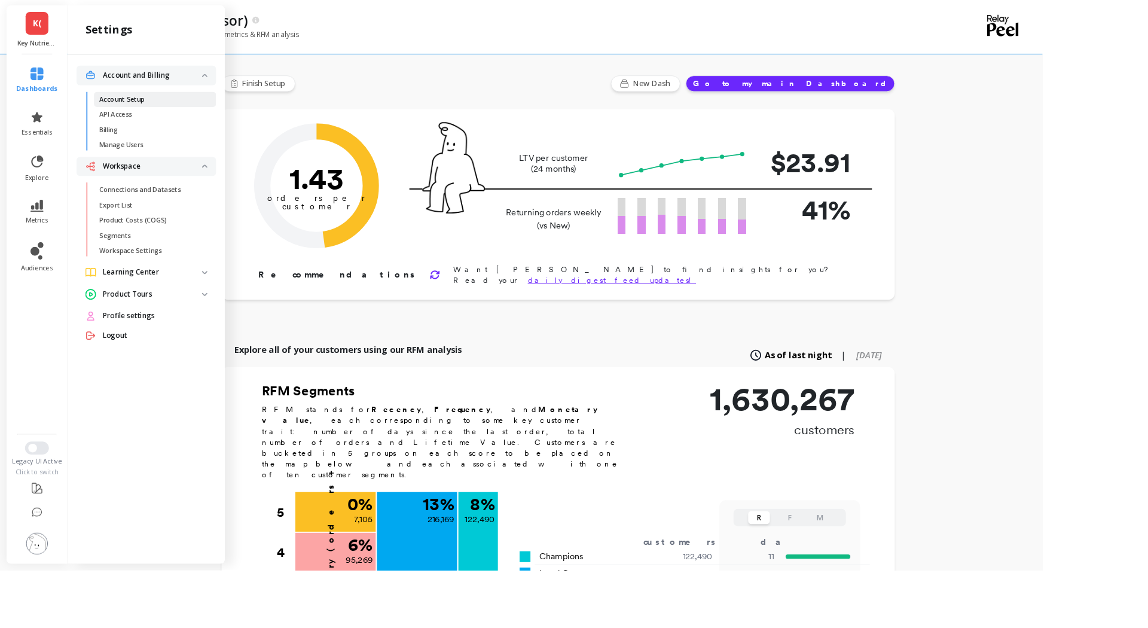
click at [157, 108] on p "Account Setup" at bounding box center [134, 110] width 50 height 10
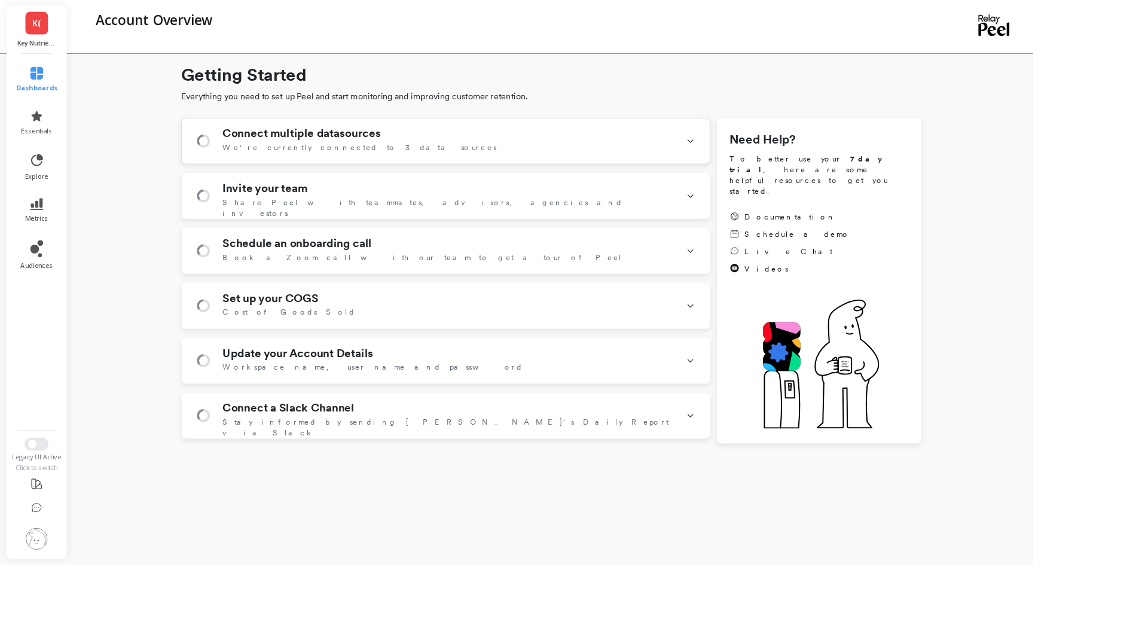
click at [772, 157] on icon at bounding box center [767, 156] width 10 height 31
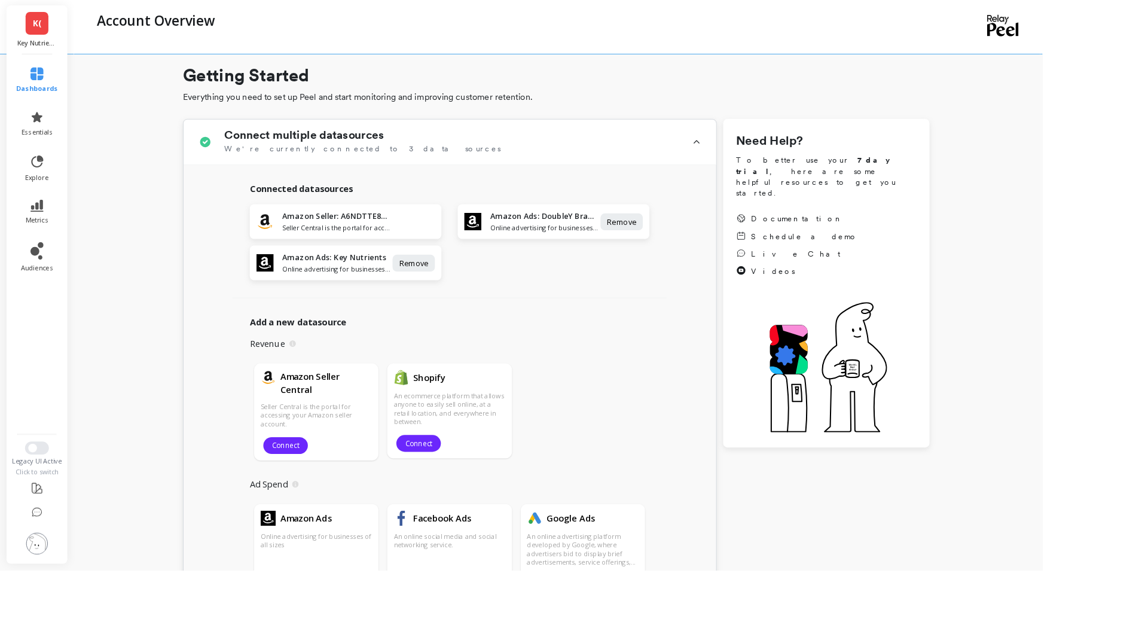
click at [42, 564] on icon at bounding box center [41, 564] width 12 height 12
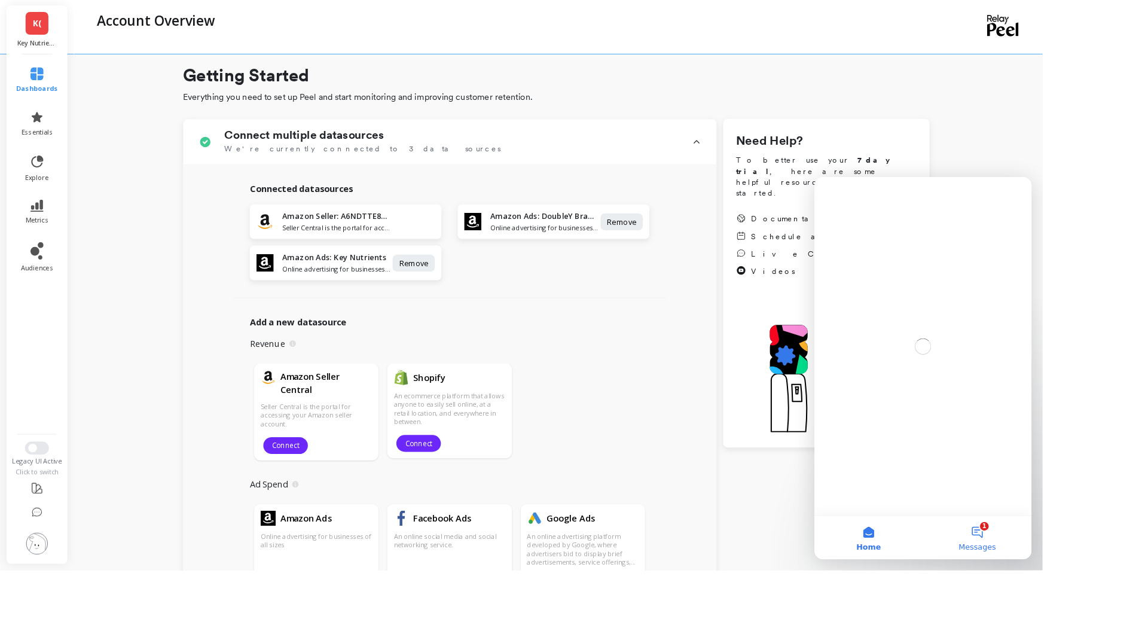
click at [1001, 576] on button "1 Messages" at bounding box center [994, 574] width 120 height 48
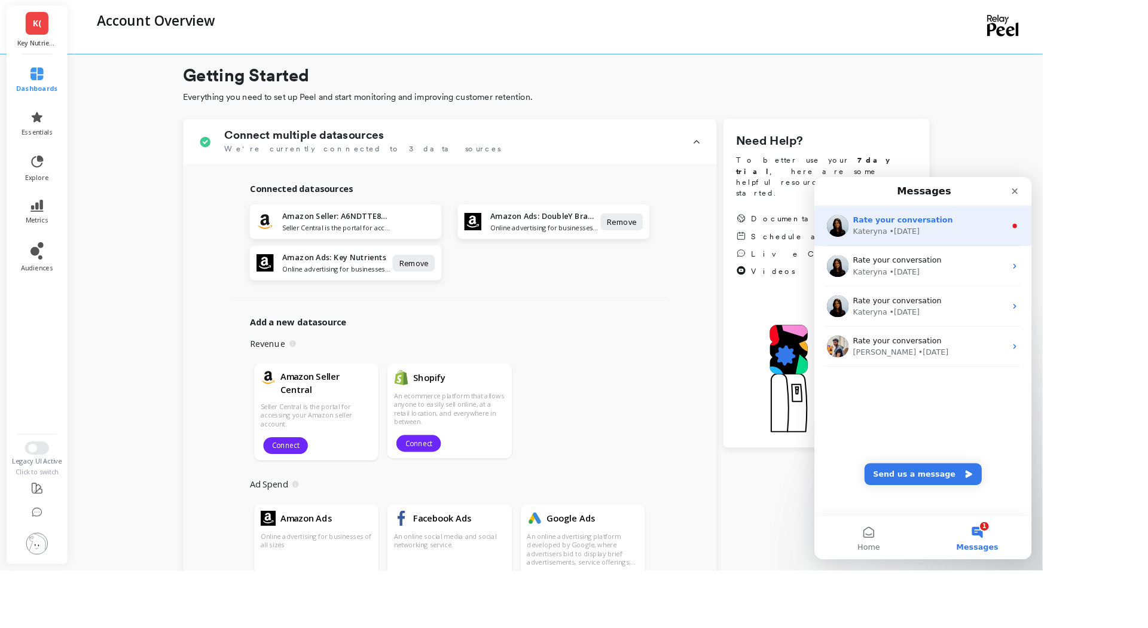
click at [961, 236] on div "Kateryna • 1w ago" at bounding box center [941, 237] width 169 height 13
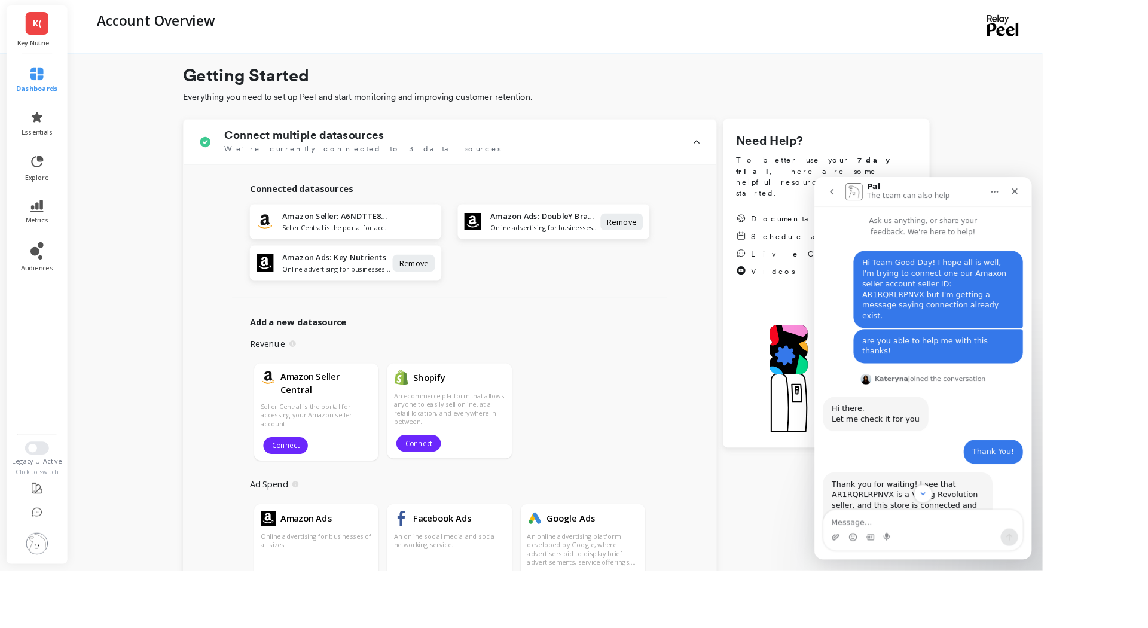
scroll to position [32, 0]
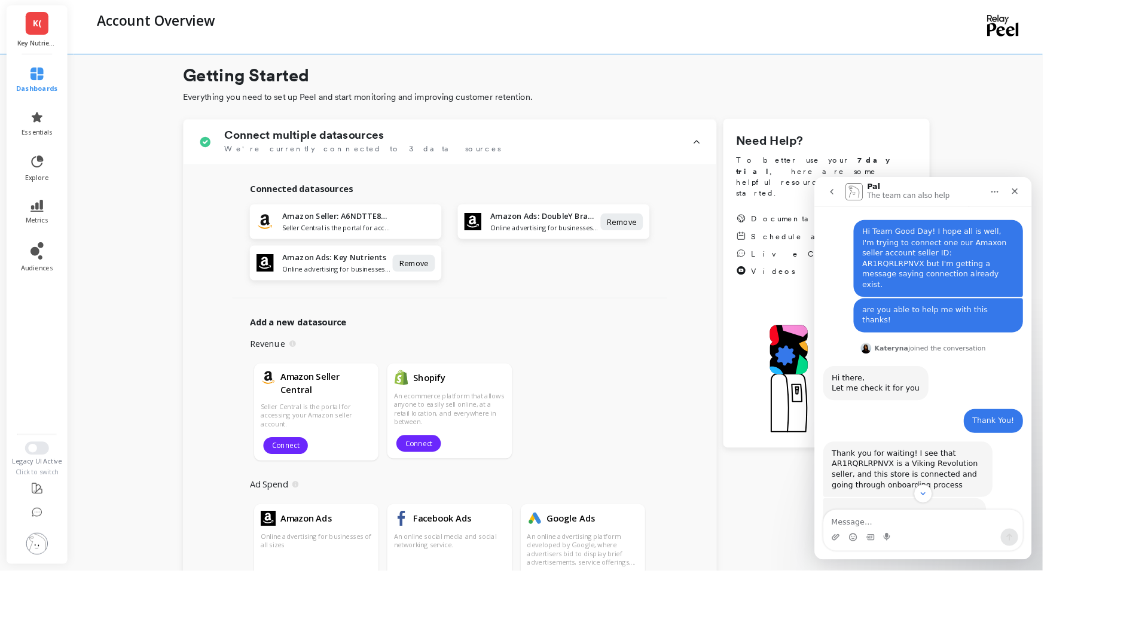
click at [41, 27] on span "K(" at bounding box center [41, 26] width 10 height 14
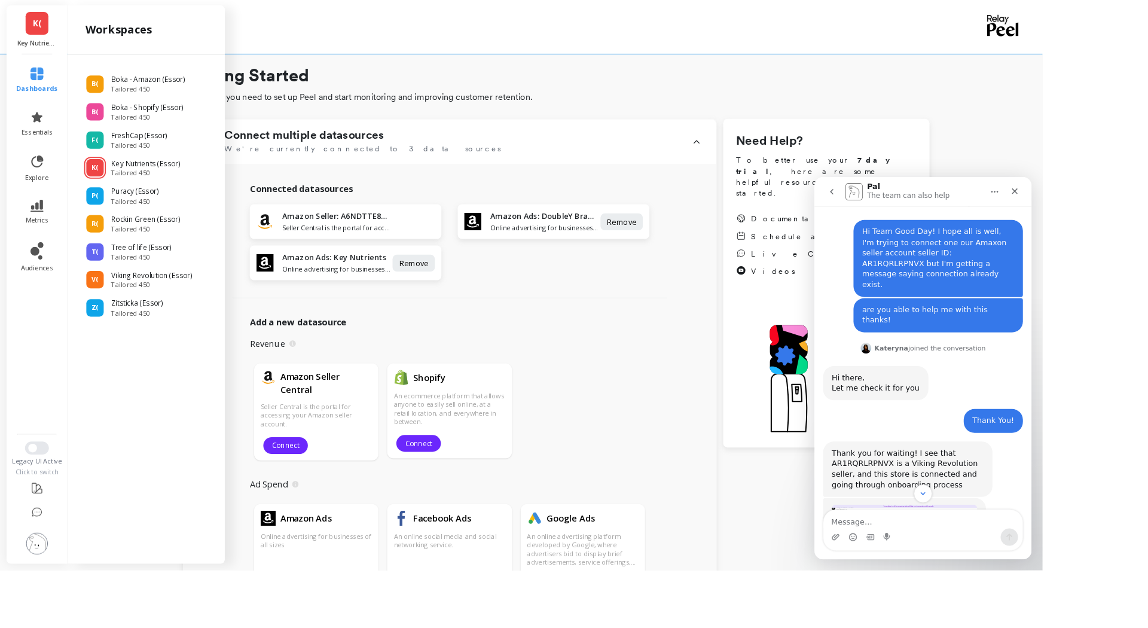
click at [38, 596] on img at bounding box center [41, 599] width 24 height 24
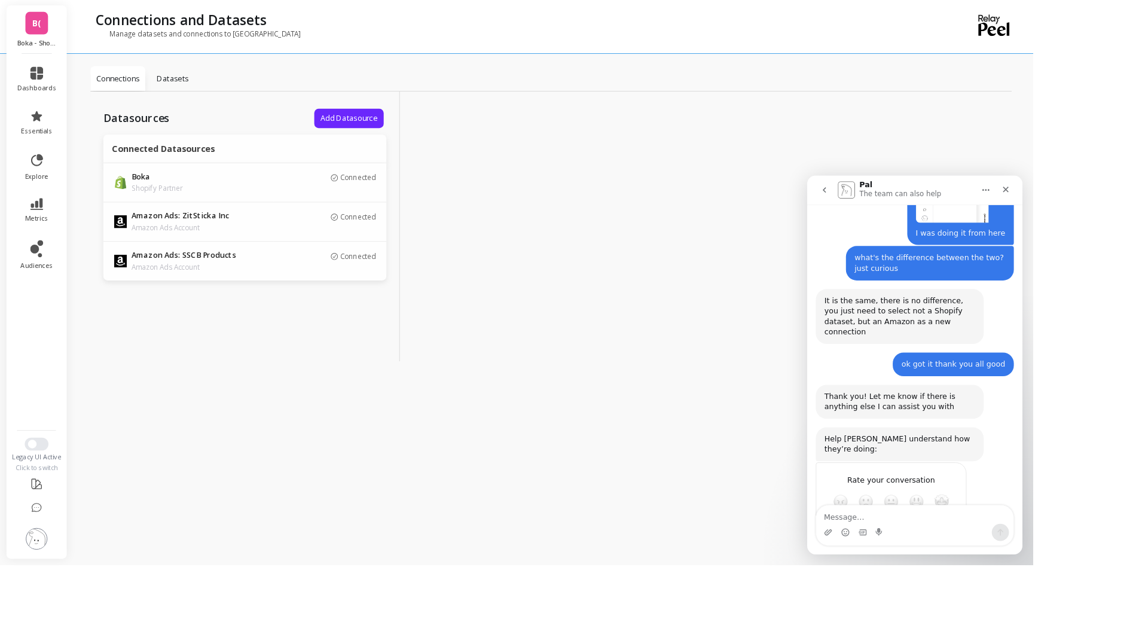
scroll to position [2012, 0]
click at [189, 86] on p "Datasets" at bounding box center [192, 87] width 35 height 12
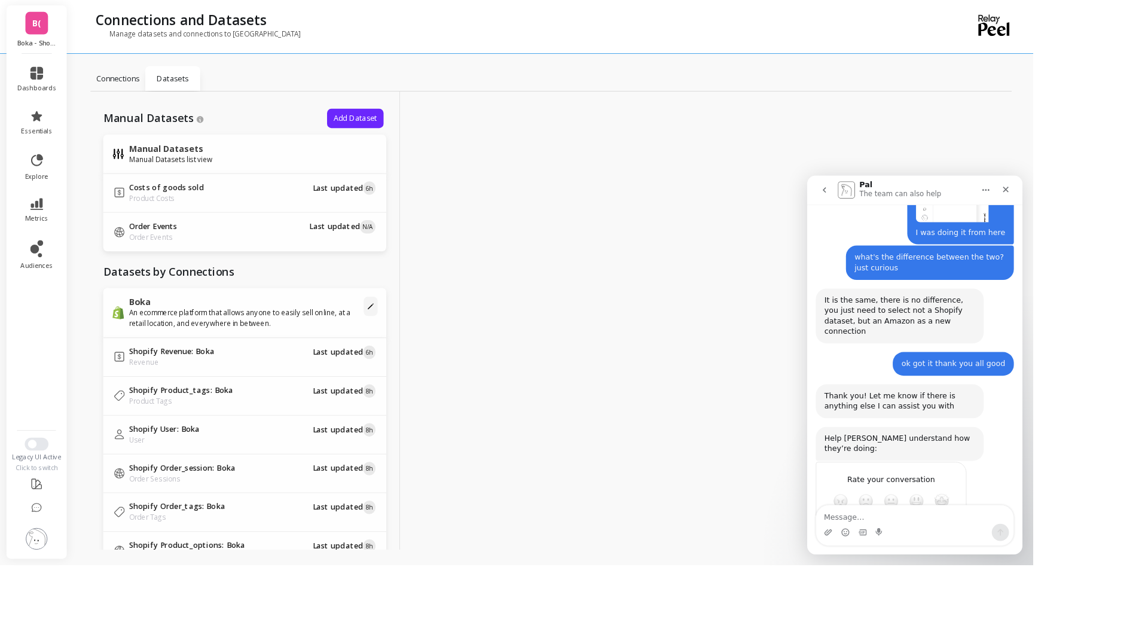
click at [772, 38] on div "Manage datasets and connections to Peel" at bounding box center [563, 43] width 926 height 23
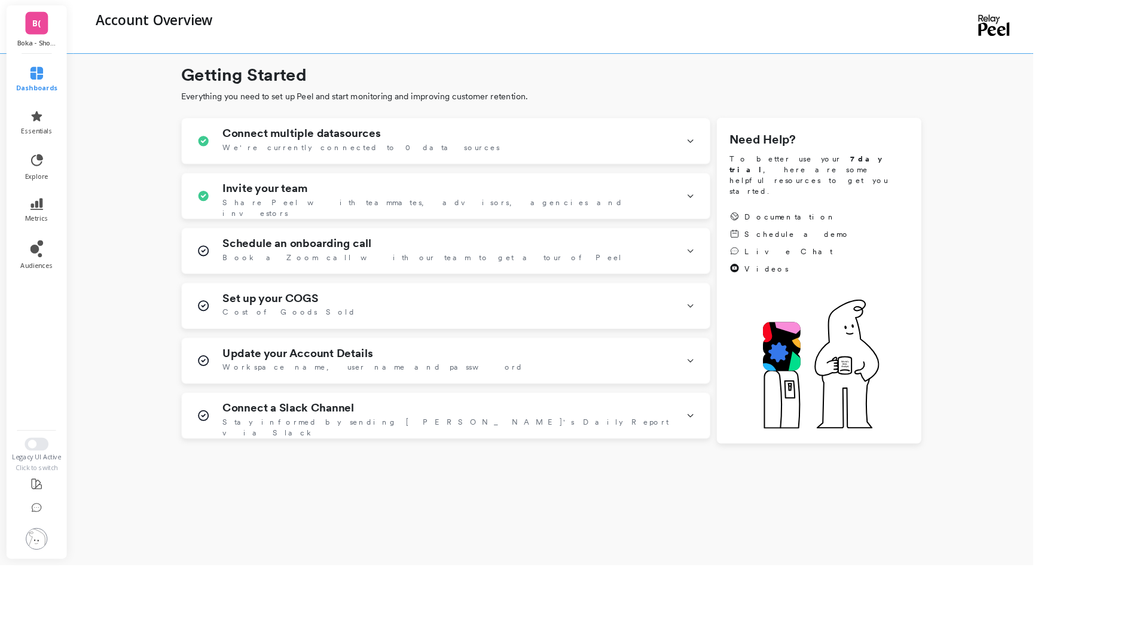
click at [39, 35] on link "B(" at bounding box center [40, 25] width 25 height 25
click at [453, 8] on div "Account Overview" at bounding box center [563, 29] width 926 height 59
click at [36, 27] on span "B(" at bounding box center [41, 26] width 10 height 14
click at [416, 6] on div "Account Overview" at bounding box center [563, 29] width 926 height 59
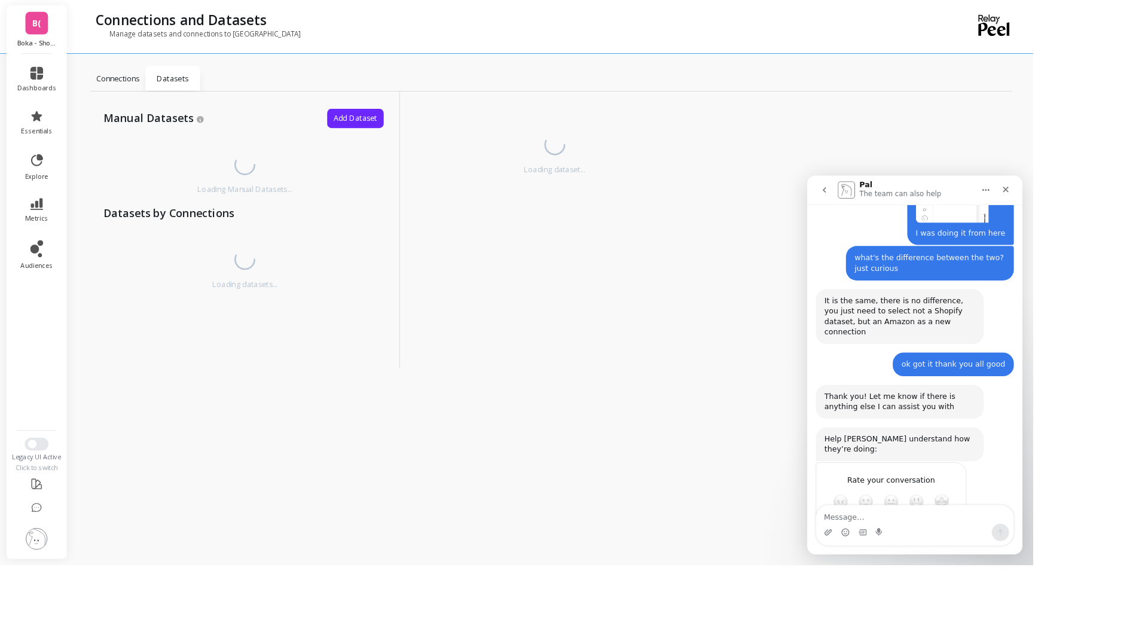
scroll to position [2012, 0]
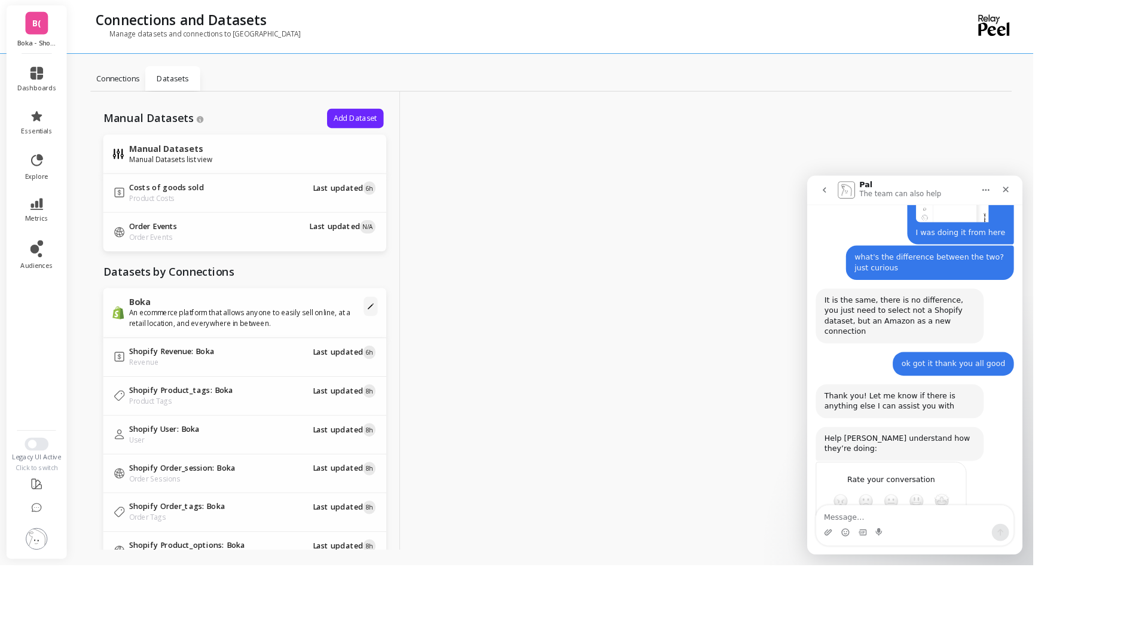
click at [377, 135] on span "Add Dataset" at bounding box center [395, 131] width 48 height 11
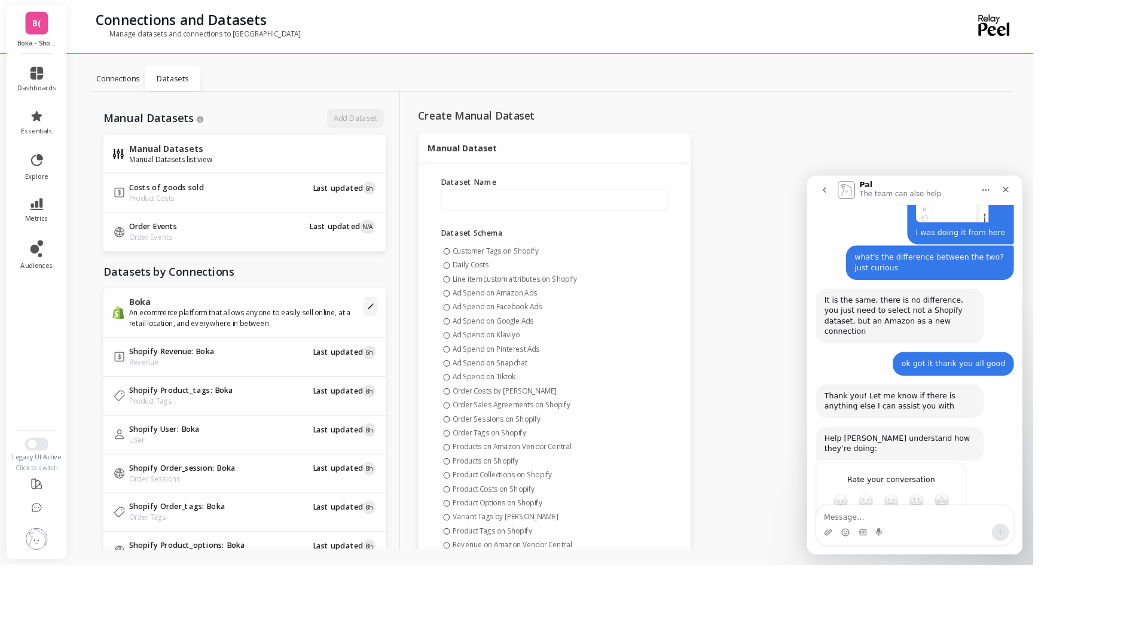
click at [146, 87] on p "Connections" at bounding box center [131, 87] width 48 height 12
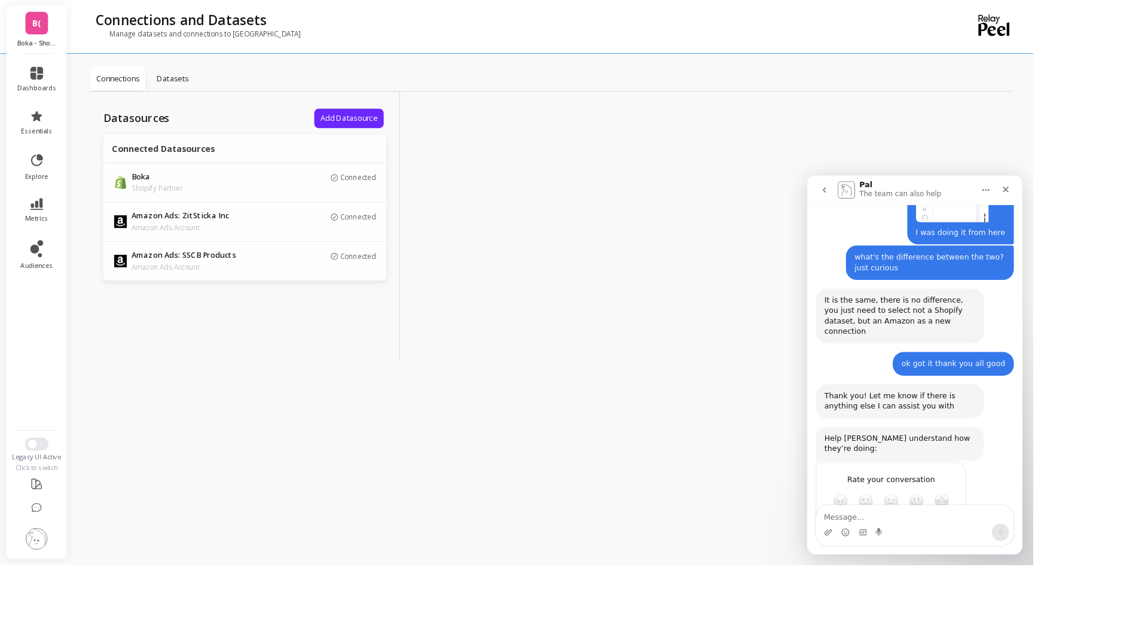
click at [395, 135] on span "Add Datasource" at bounding box center [387, 131] width 63 height 11
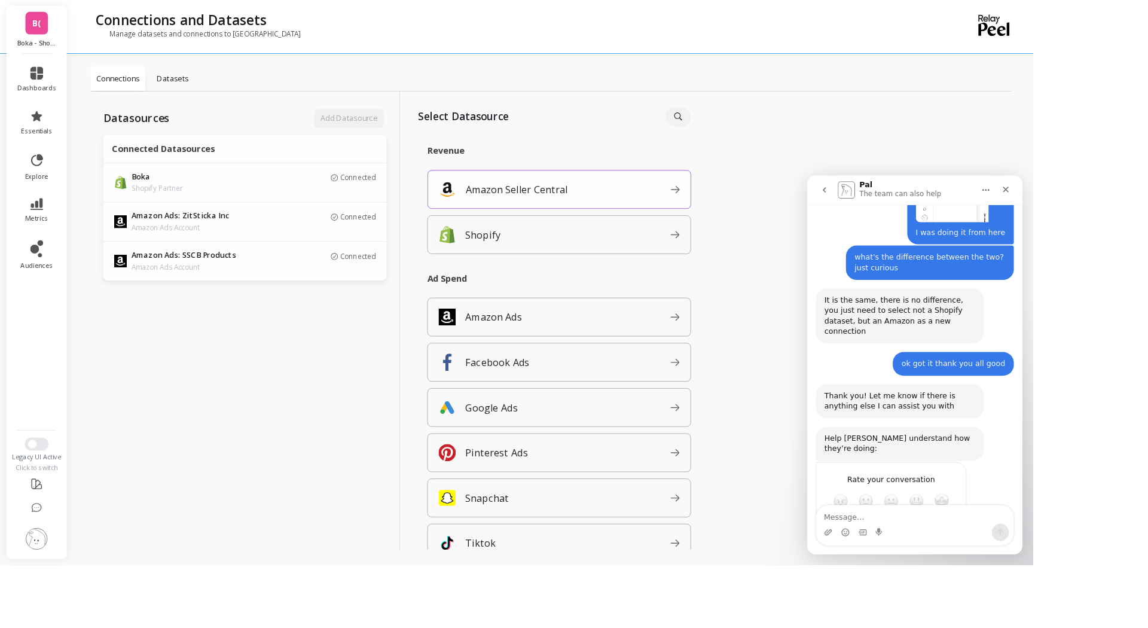
click at [612, 209] on p "Amazon Seller Central" at bounding box center [574, 210] width 114 height 17
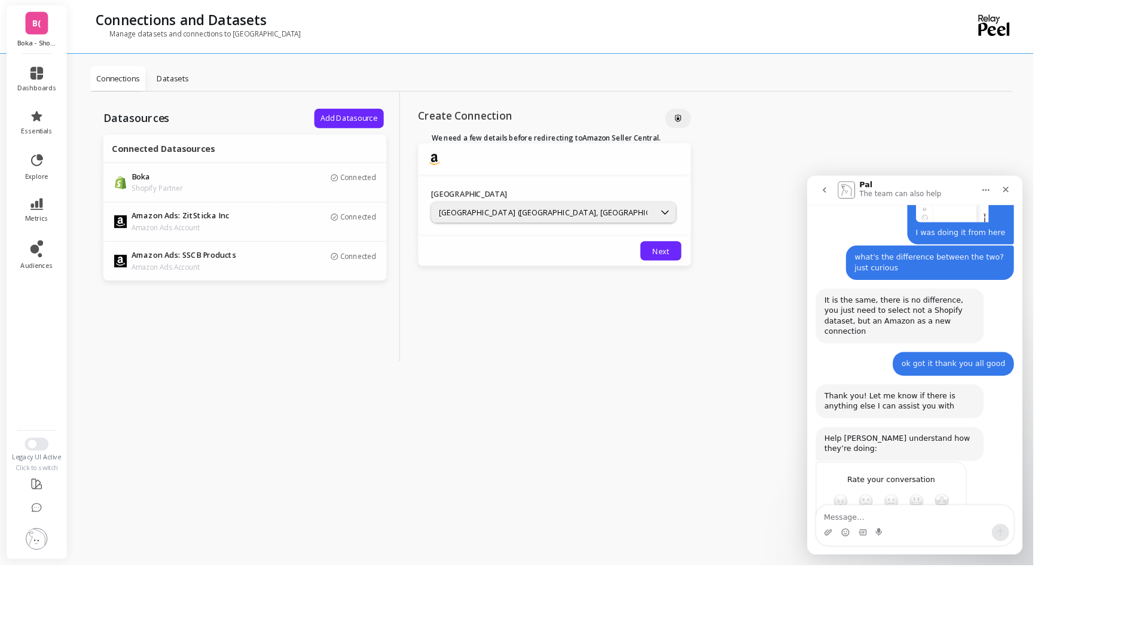
click at [612, 279] on div "Next" at bounding box center [616, 278] width 303 height 33
click at [660, 242] on div "North America (Canada, US, Mexico, and Brazil marketplaces)" at bounding box center [604, 236] width 248 height 14
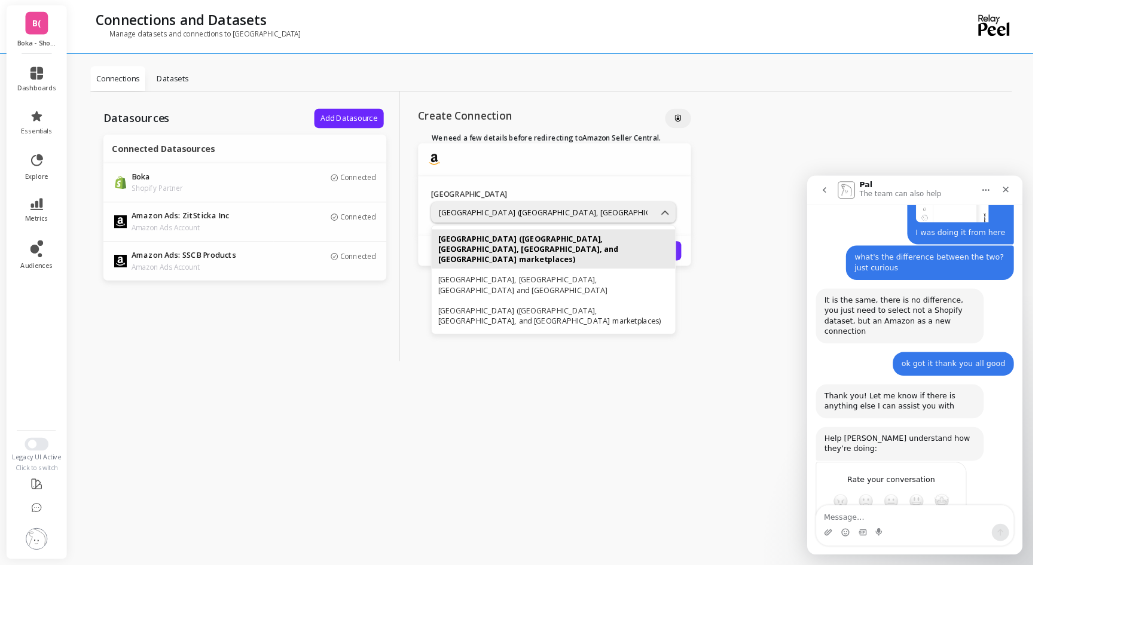
click at [612, 266] on div "North America (Canada, US, Mexico, and Brazil marketplaces)" at bounding box center [615, 276] width 256 height 34
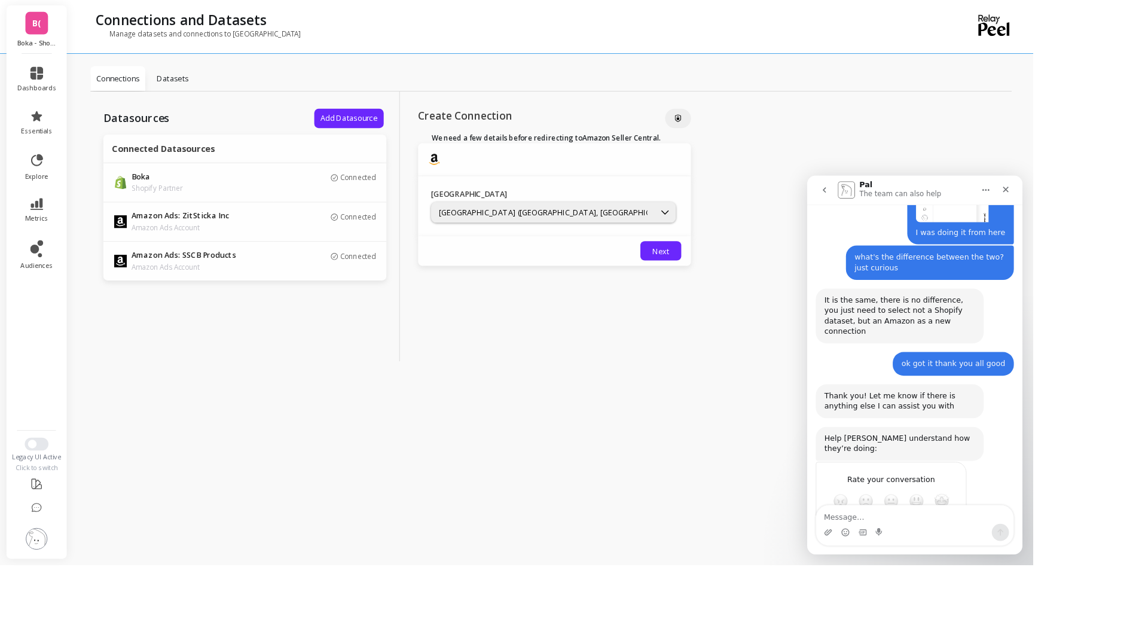
click at [645, 193] on div at bounding box center [616, 177] width 303 height 36
click at [725, 274] on span "Next" at bounding box center [734, 278] width 19 height 11
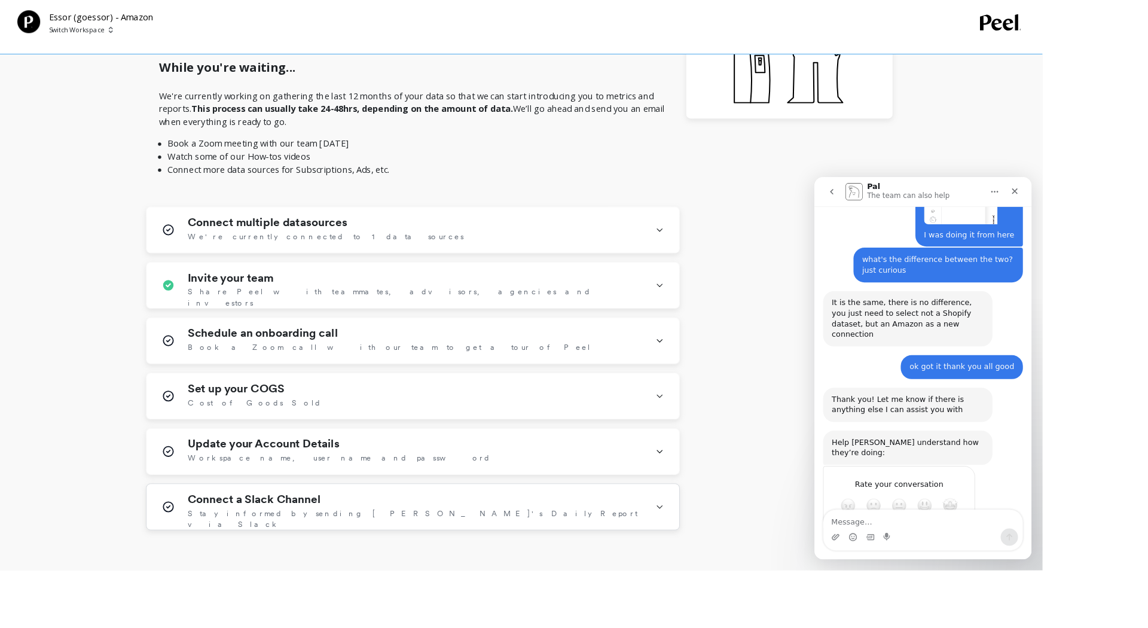
scroll to position [398, 0]
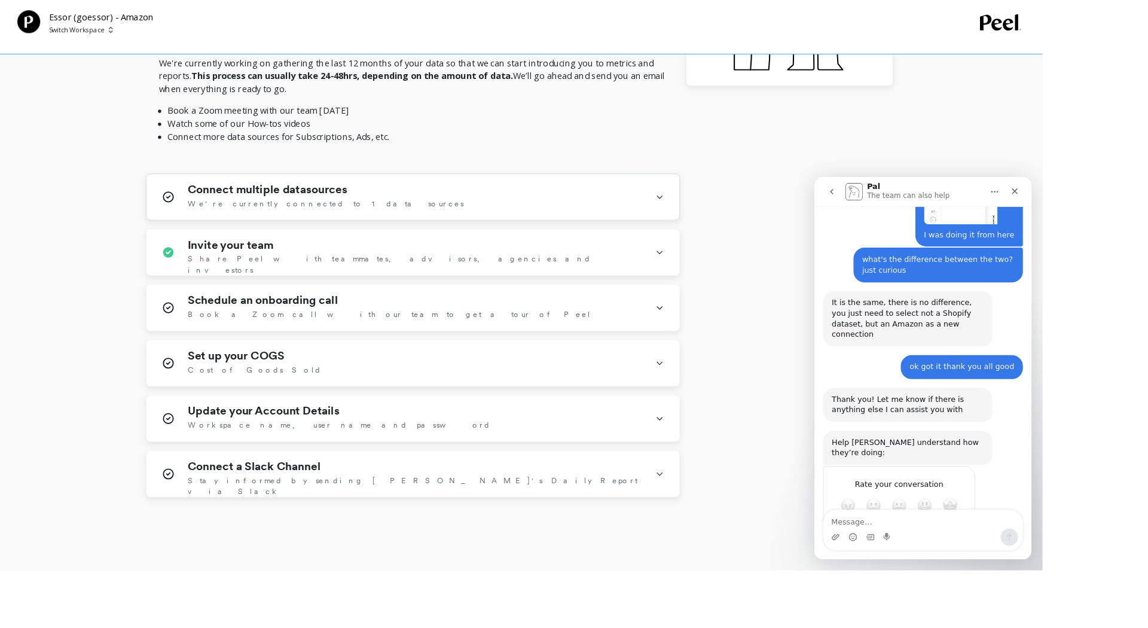
click at [731, 219] on icon at bounding box center [727, 216] width 10 height 31
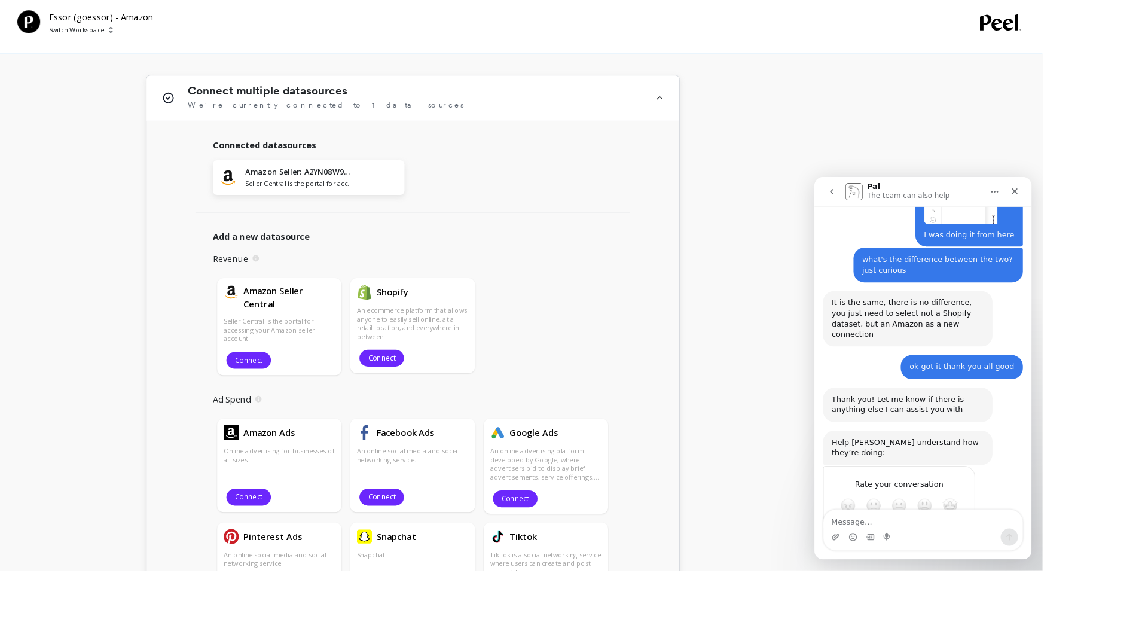
scroll to position [531, 0]
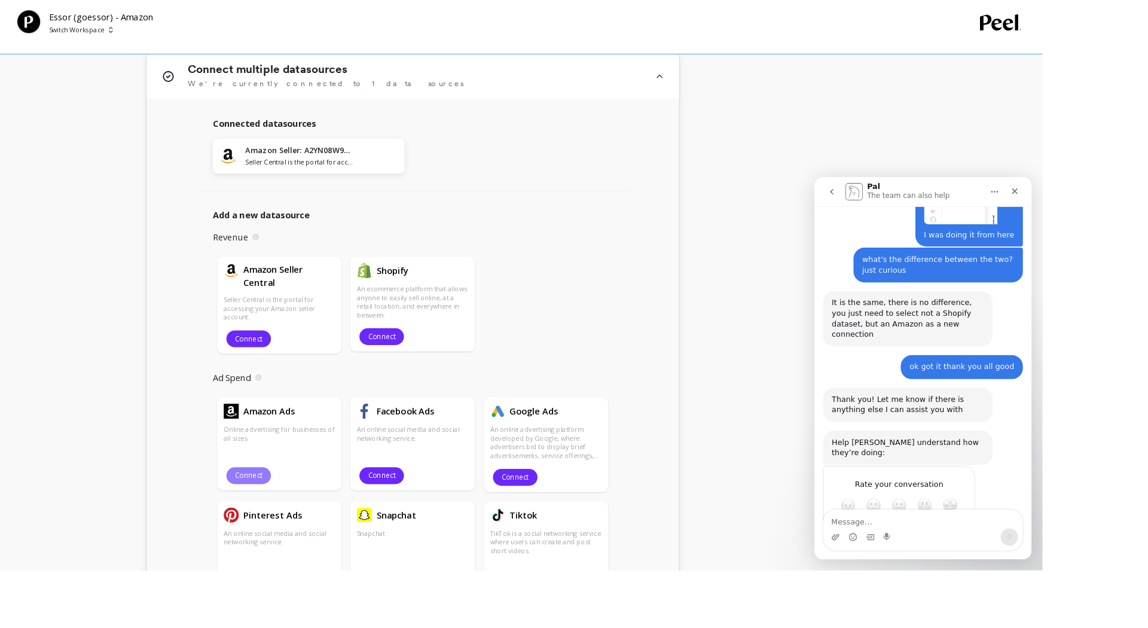
click at [289, 522] on span "Connect" at bounding box center [274, 523] width 30 height 11
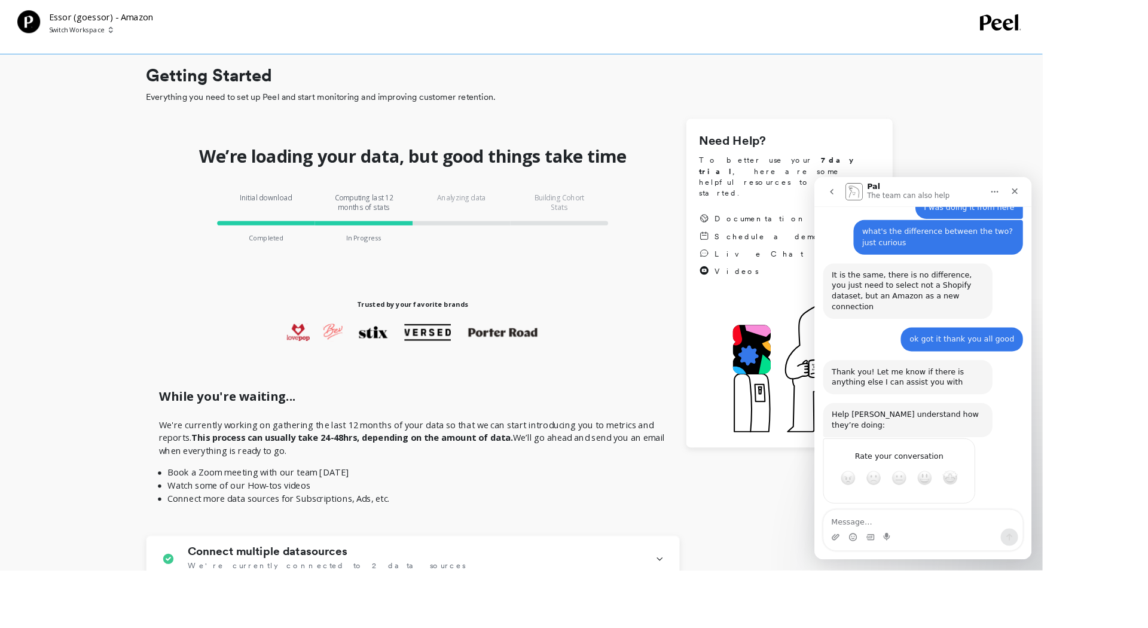
scroll to position [2012, 0]
